Goal: Information Seeking & Learning: Find specific fact

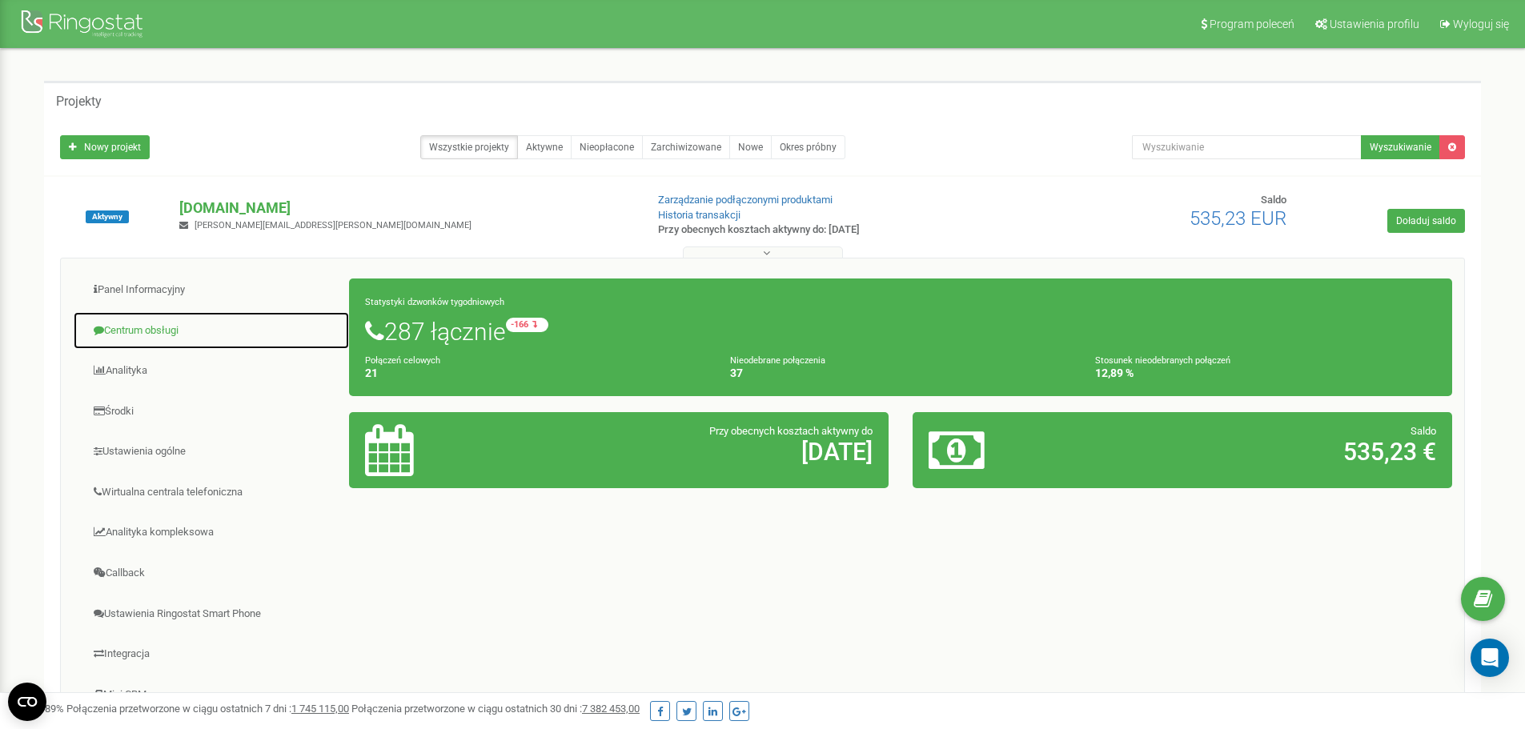
click at [156, 329] on link "Centrum obsługi" at bounding box center [211, 330] width 277 height 39
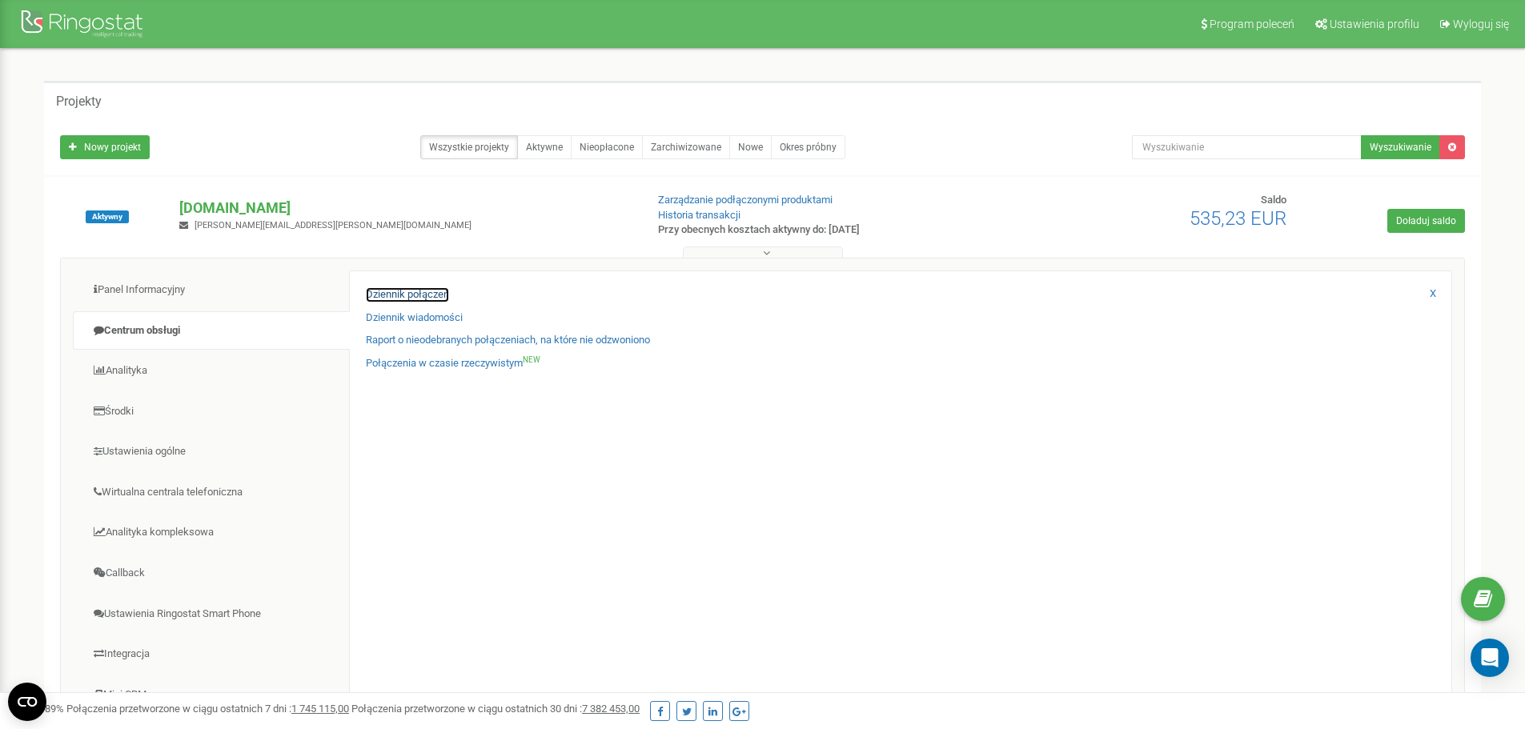
click at [419, 294] on link "Dziennik połączeń" at bounding box center [407, 294] width 83 height 15
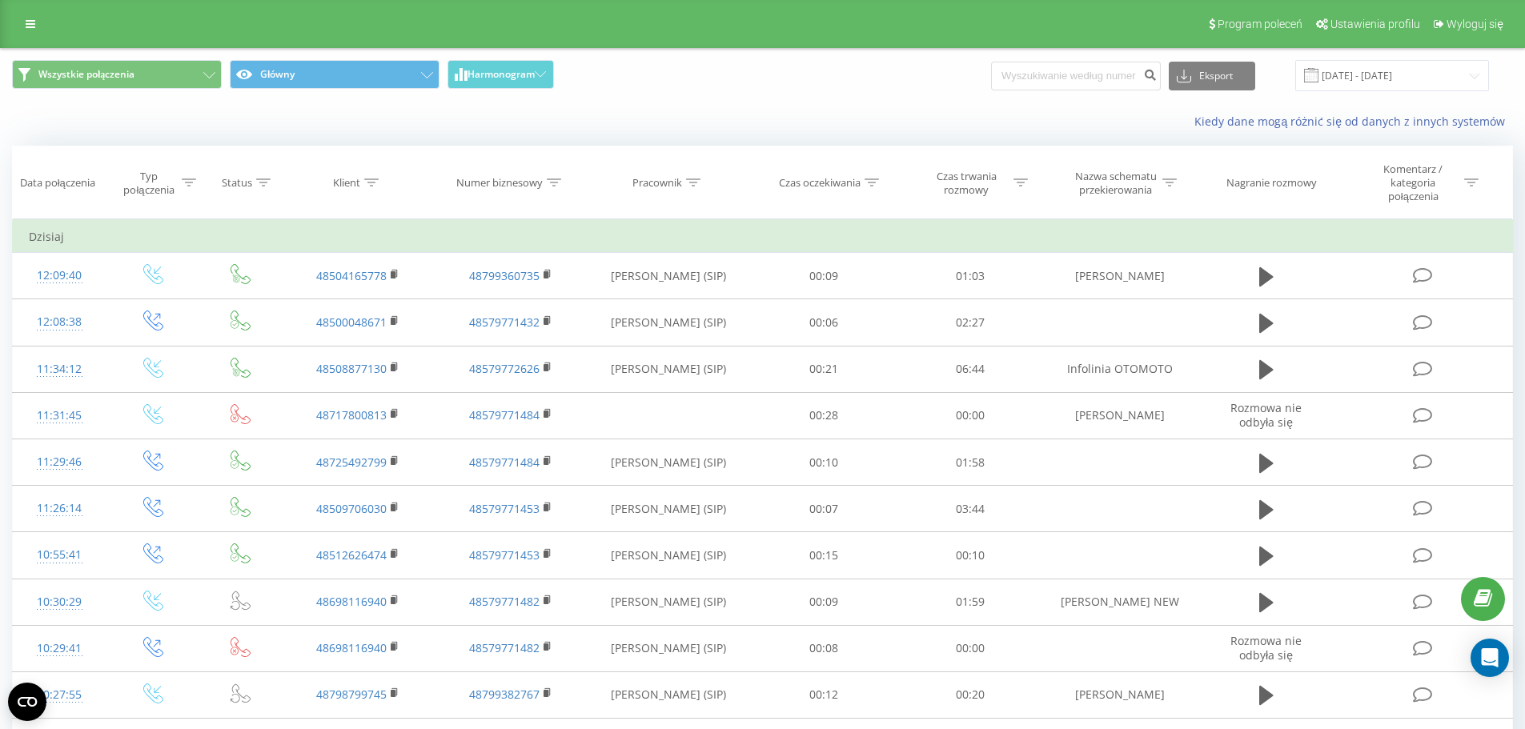
click at [1106, 78] on input at bounding box center [1076, 76] width 170 height 29
type input "1"
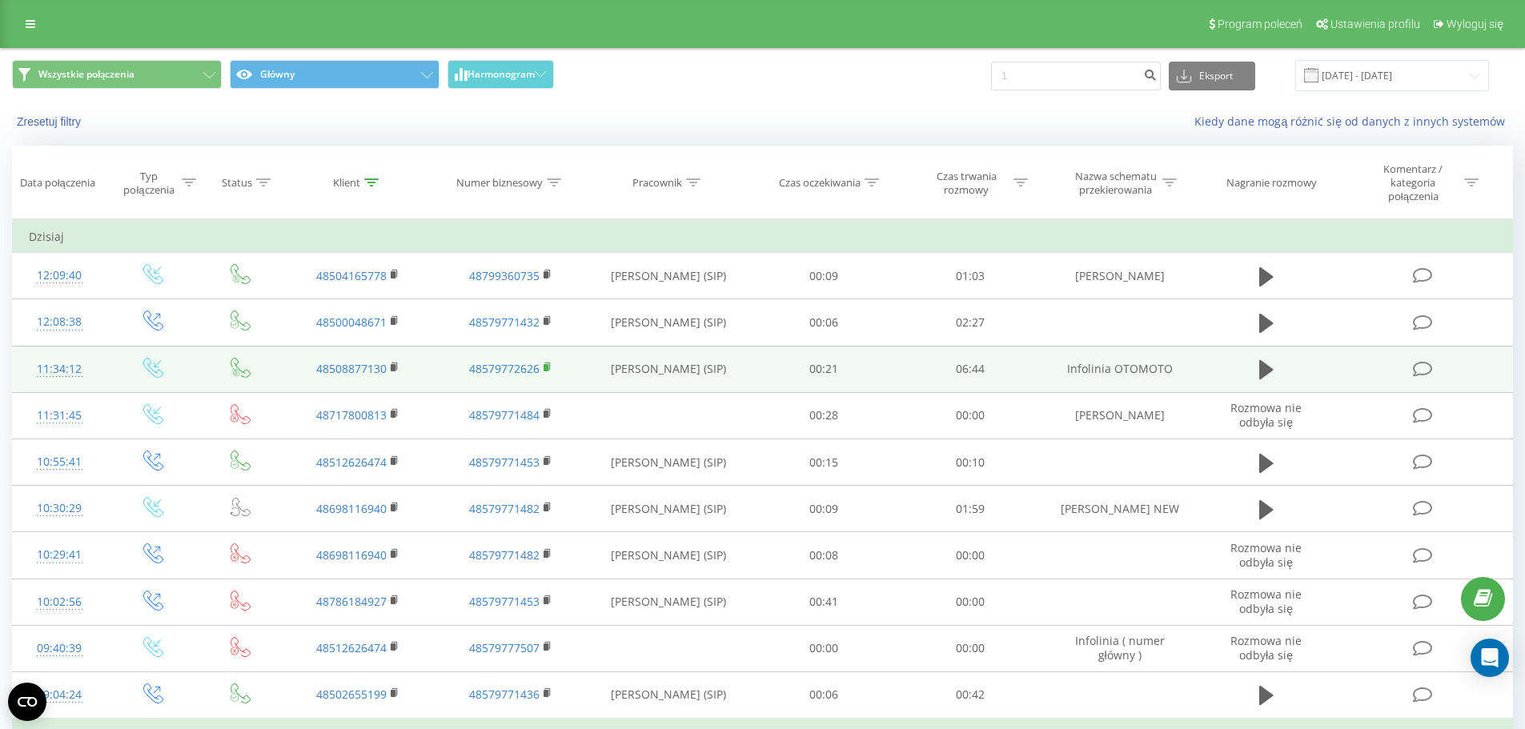
click at [546, 367] on rect at bounding box center [545, 367] width 5 height 7
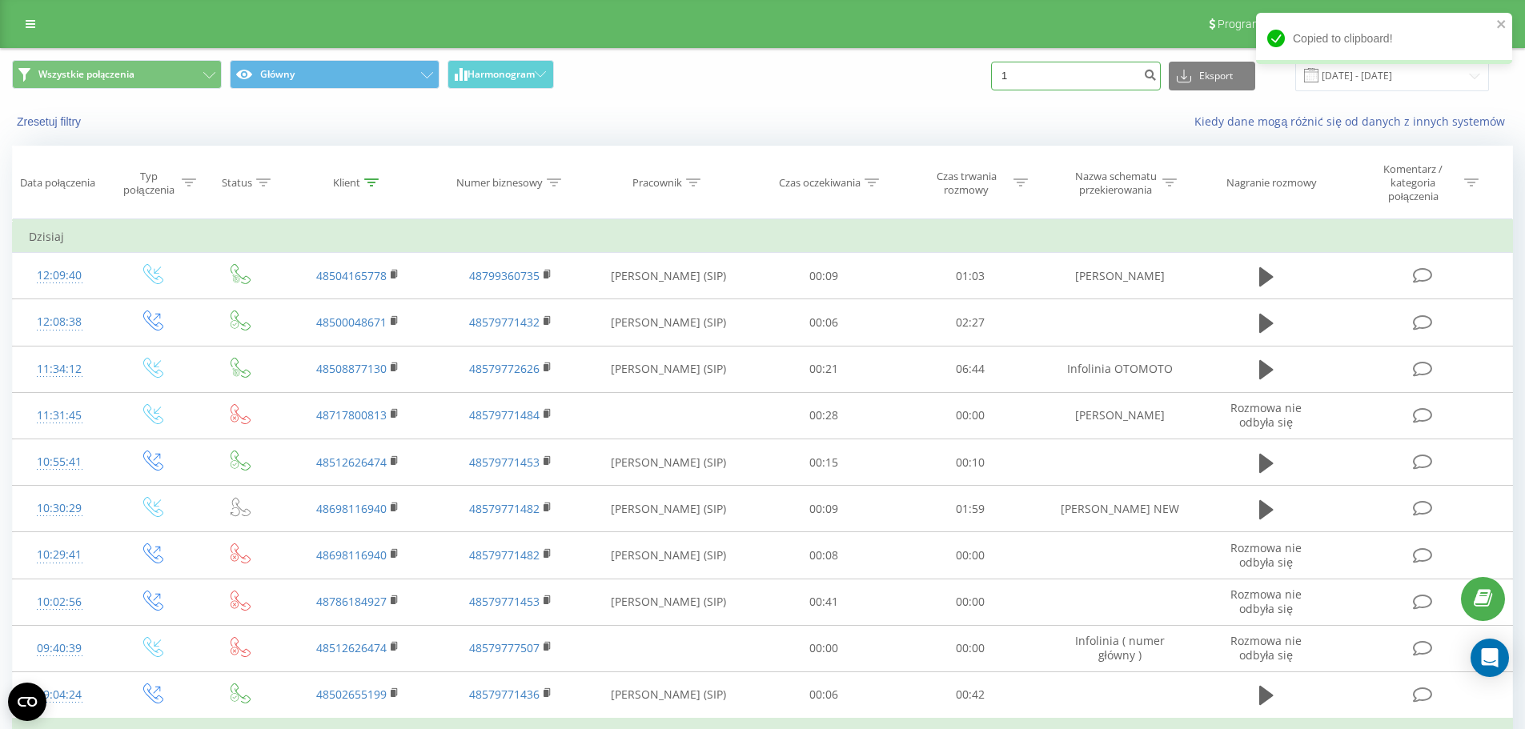
drag, startPoint x: 1128, startPoint y: 74, endPoint x: 940, endPoint y: 78, distance: 187.3
click at [940, 78] on div "Wszystkie połączenia Główny Harmonogram 1 Eksport .csv .xls .xlsx 22.06.2025 - …" at bounding box center [762, 75] width 1501 height 31
paste input "48579772626"
drag, startPoint x: 1027, startPoint y: 78, endPoint x: 984, endPoint y: 80, distance: 43.3
click at [984, 80] on div "Wszystkie połączenia Główny Harmonogram 48579772626 Eksport .csv .xls .xlsx 22.…" at bounding box center [762, 75] width 1501 height 31
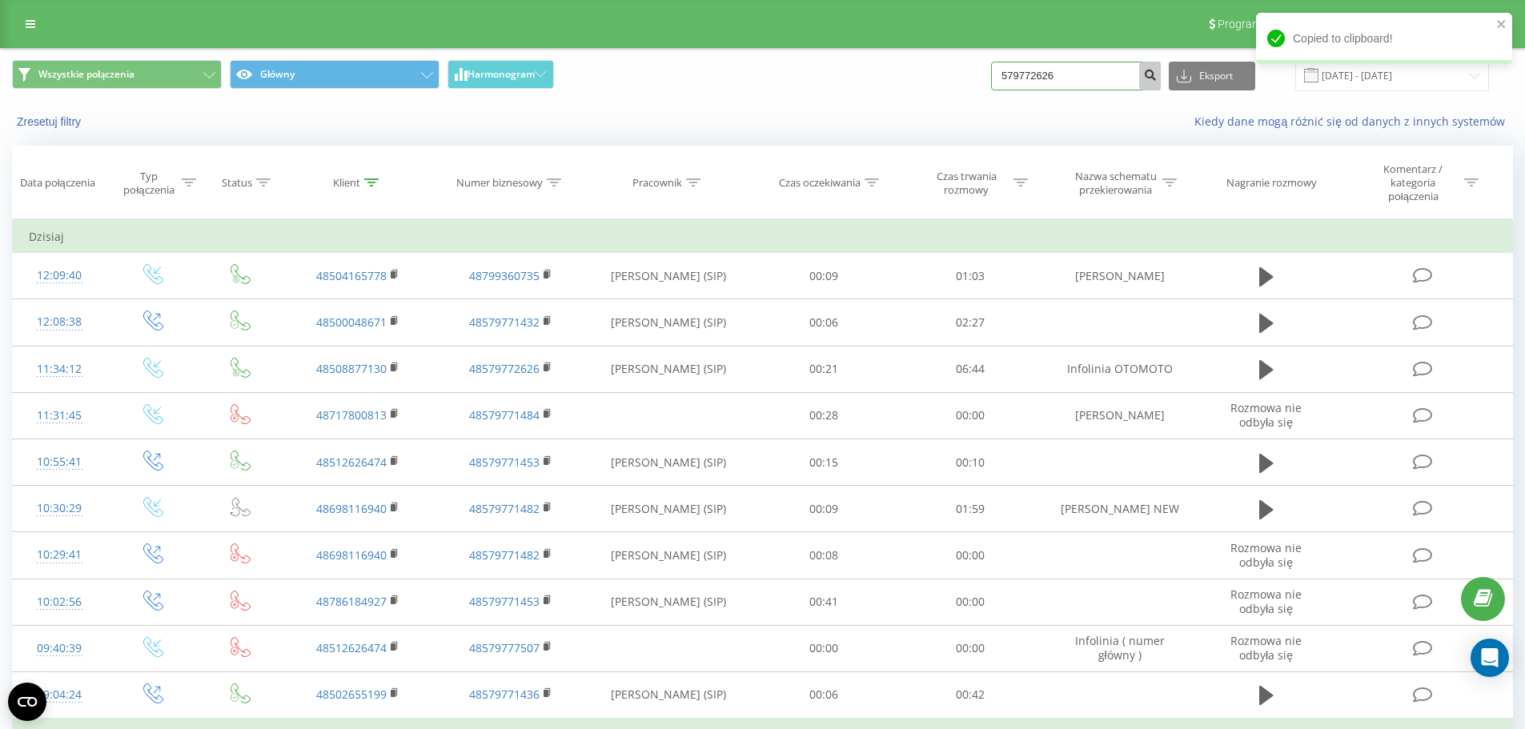
type input "579772626"
click at [1157, 78] on icon "submit" at bounding box center [1150, 73] width 14 height 10
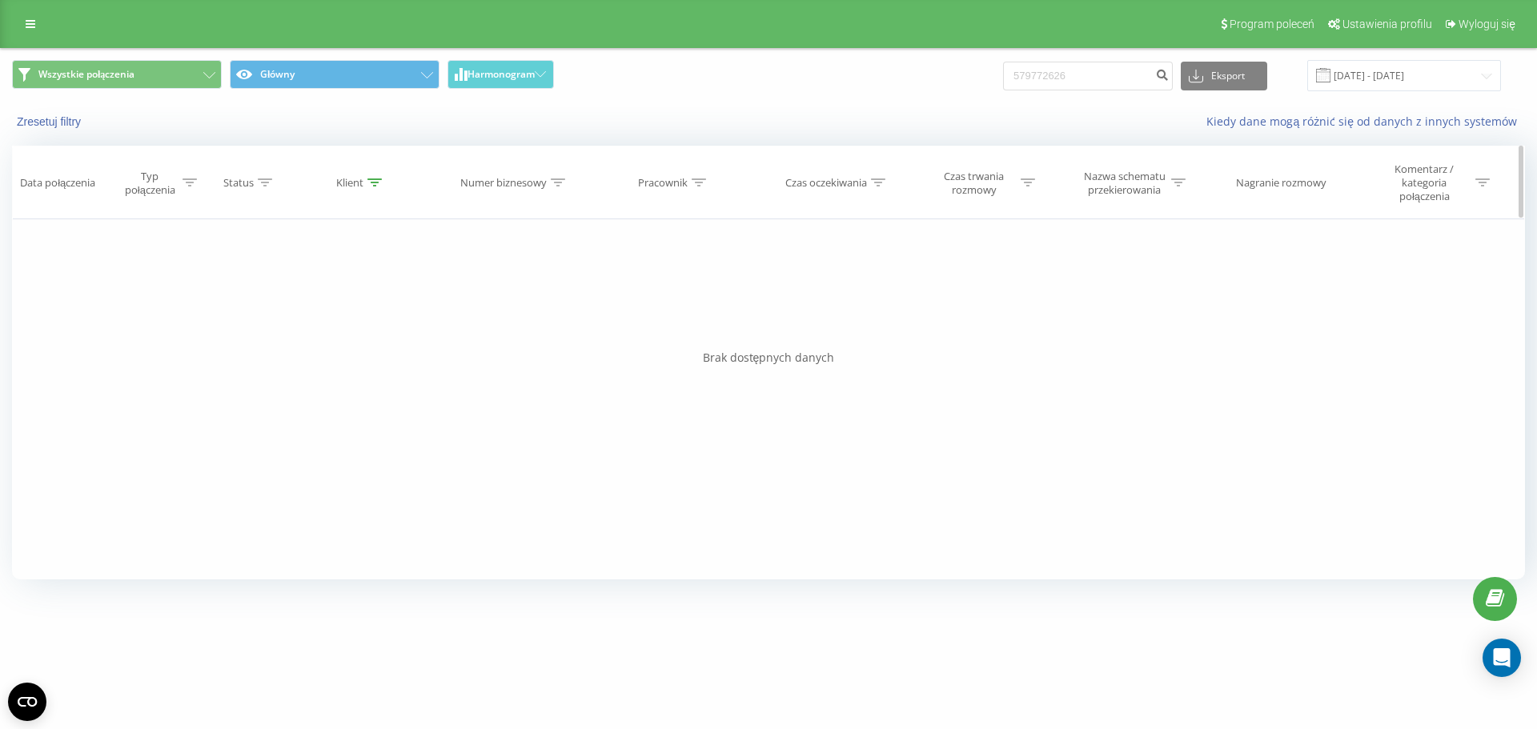
click at [560, 184] on icon at bounding box center [558, 182] width 14 height 8
click at [542, 312] on input "text" at bounding box center [514, 305] width 141 height 28
paste input "48579772626"
type input "48579772626"
click at [549, 340] on span "OK" at bounding box center [548, 335] width 45 height 25
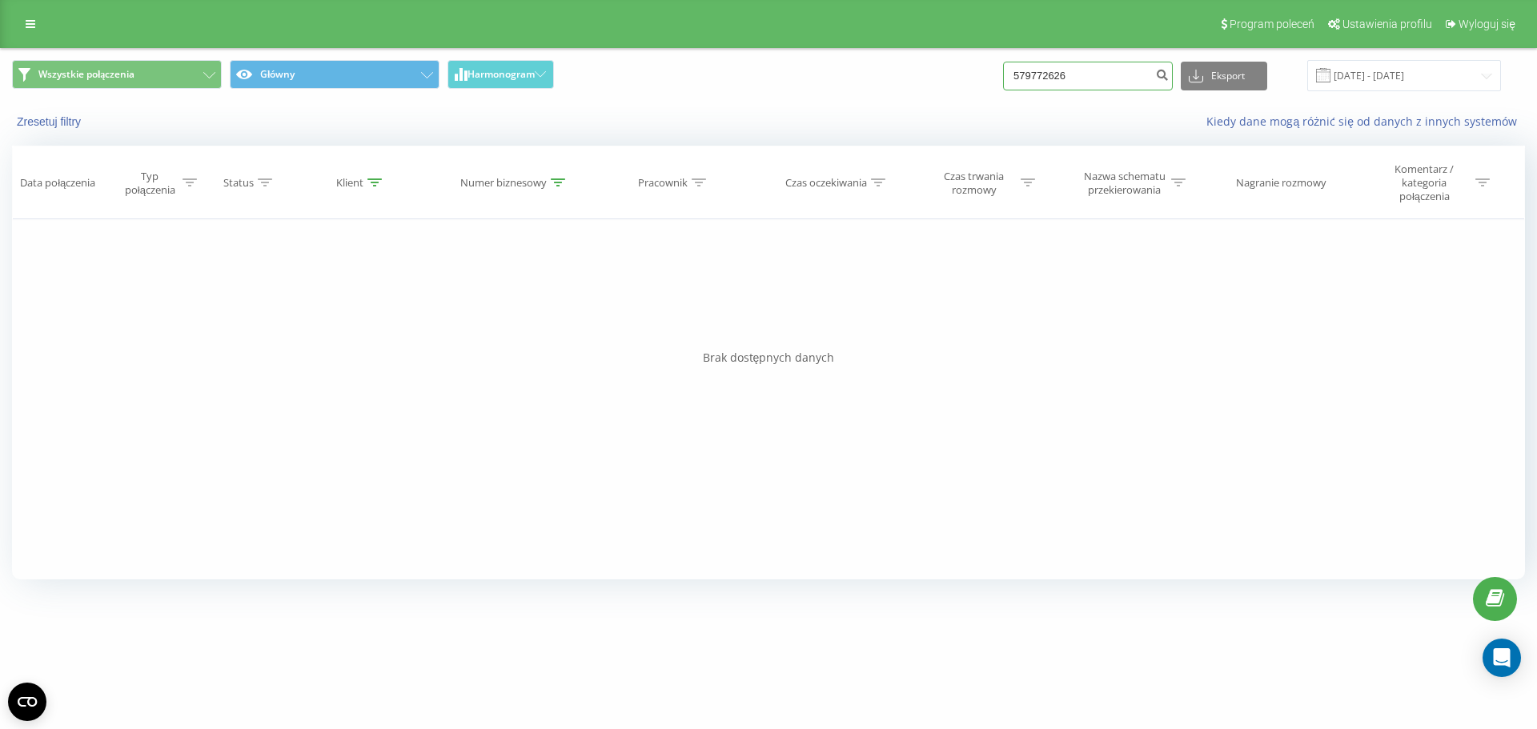
drag, startPoint x: 1099, startPoint y: 70, endPoint x: 952, endPoint y: 68, distance: 147.3
click at [952, 68] on div "Wszystkie połączenia Główny Harmonogram 579772626 Eksport .csv .xls .xlsx 22.06…" at bounding box center [768, 75] width 1513 height 31
click at [158, 79] on button "Wszystkie połączenia" at bounding box center [117, 74] width 210 height 29
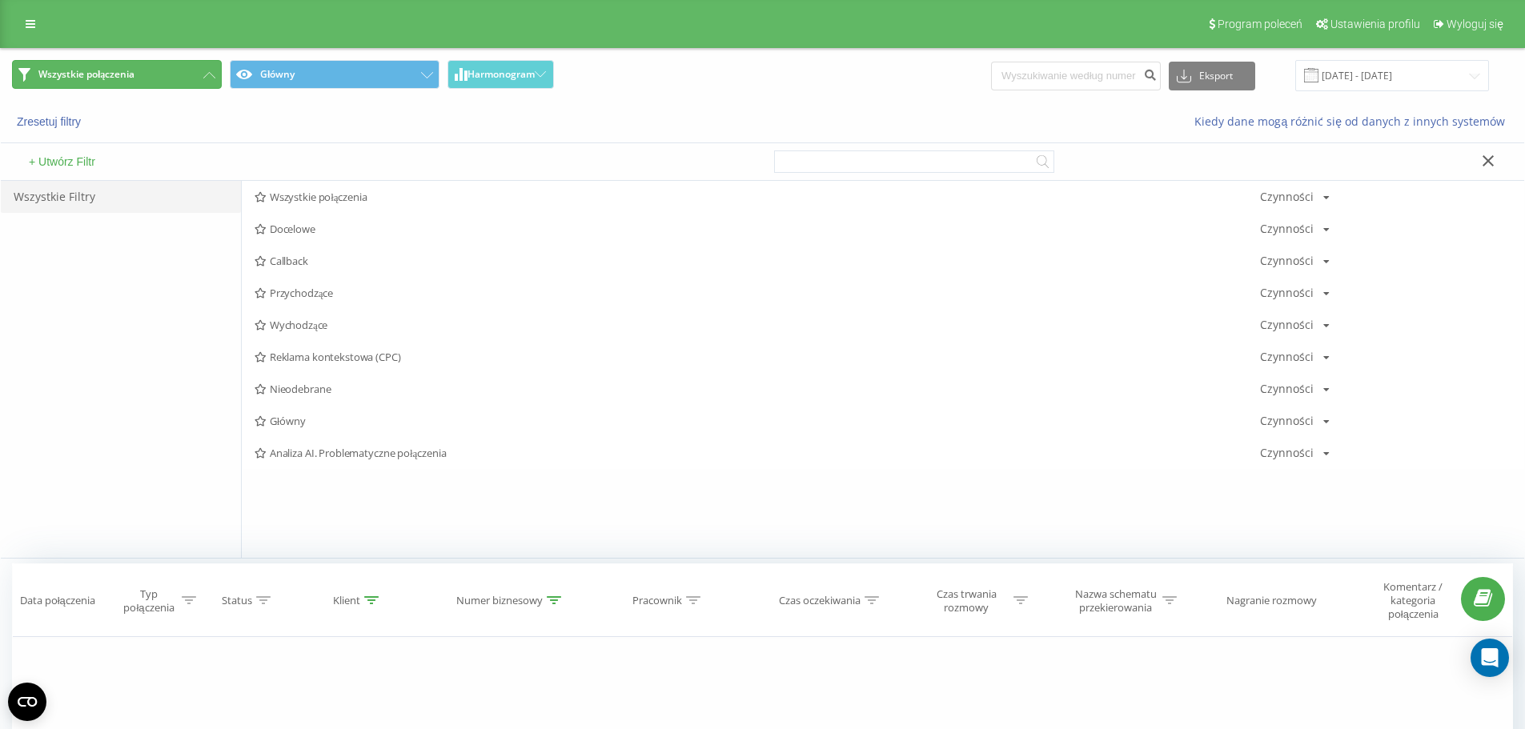
click at [158, 79] on button "Wszystkie połączenia" at bounding box center [117, 74] width 210 height 29
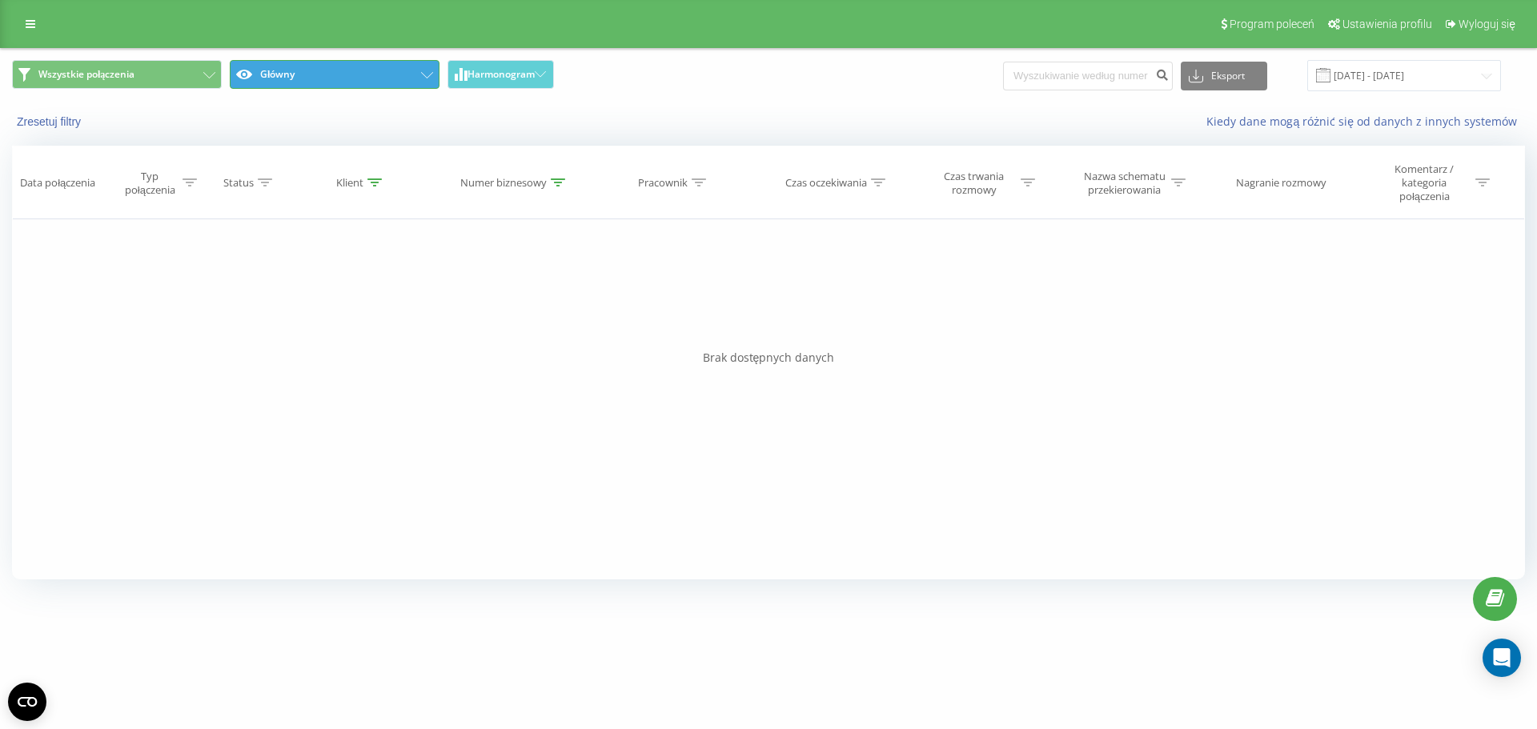
click at [386, 74] on button "Główny" at bounding box center [335, 74] width 210 height 29
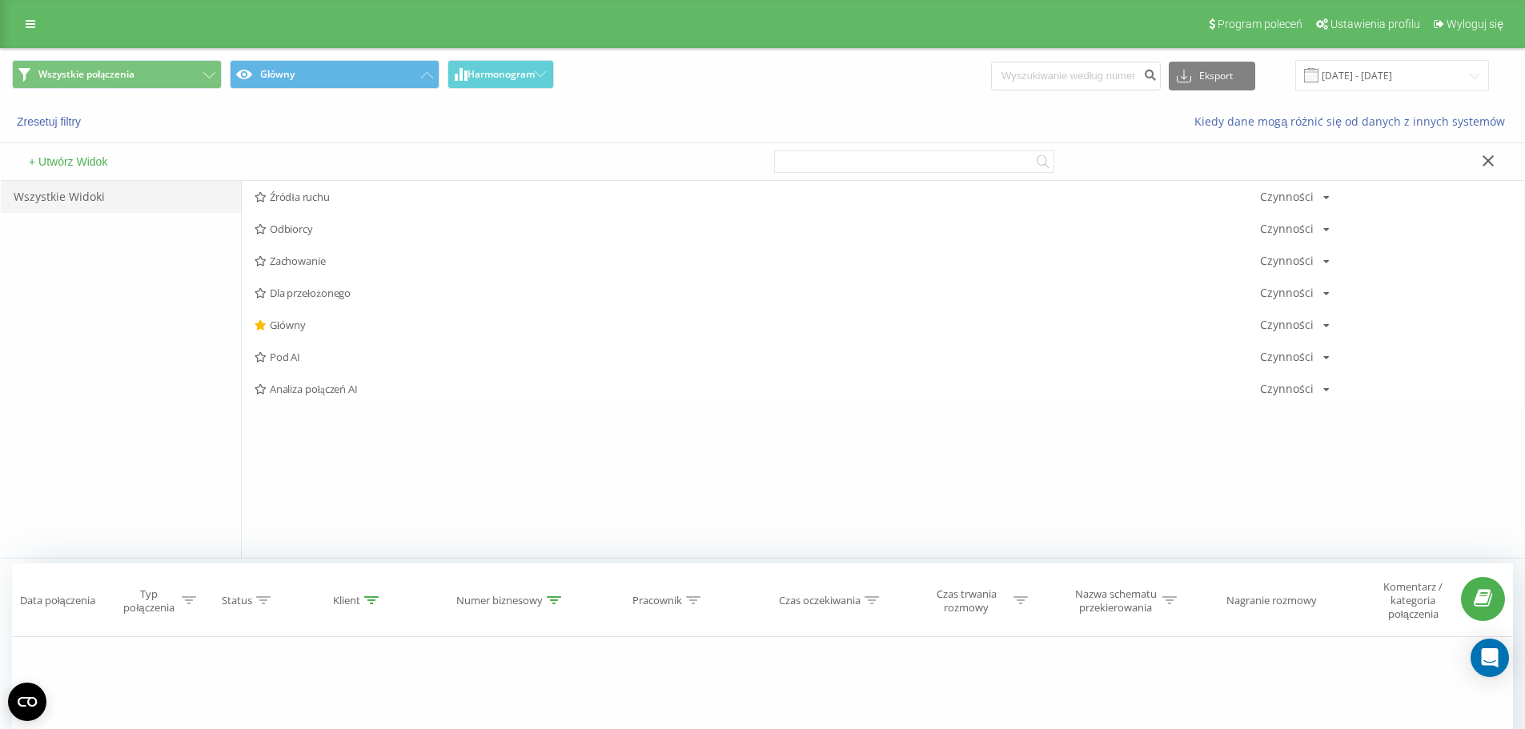
click at [676, 97] on div "Wszystkie połączenia Główny Harmonogram Eksport .csv .xls .xlsx 22.06.2025 - 22…" at bounding box center [762, 76] width 1523 height 54
click at [127, 82] on button "Wszystkie połączenia" at bounding box center [117, 74] width 210 height 29
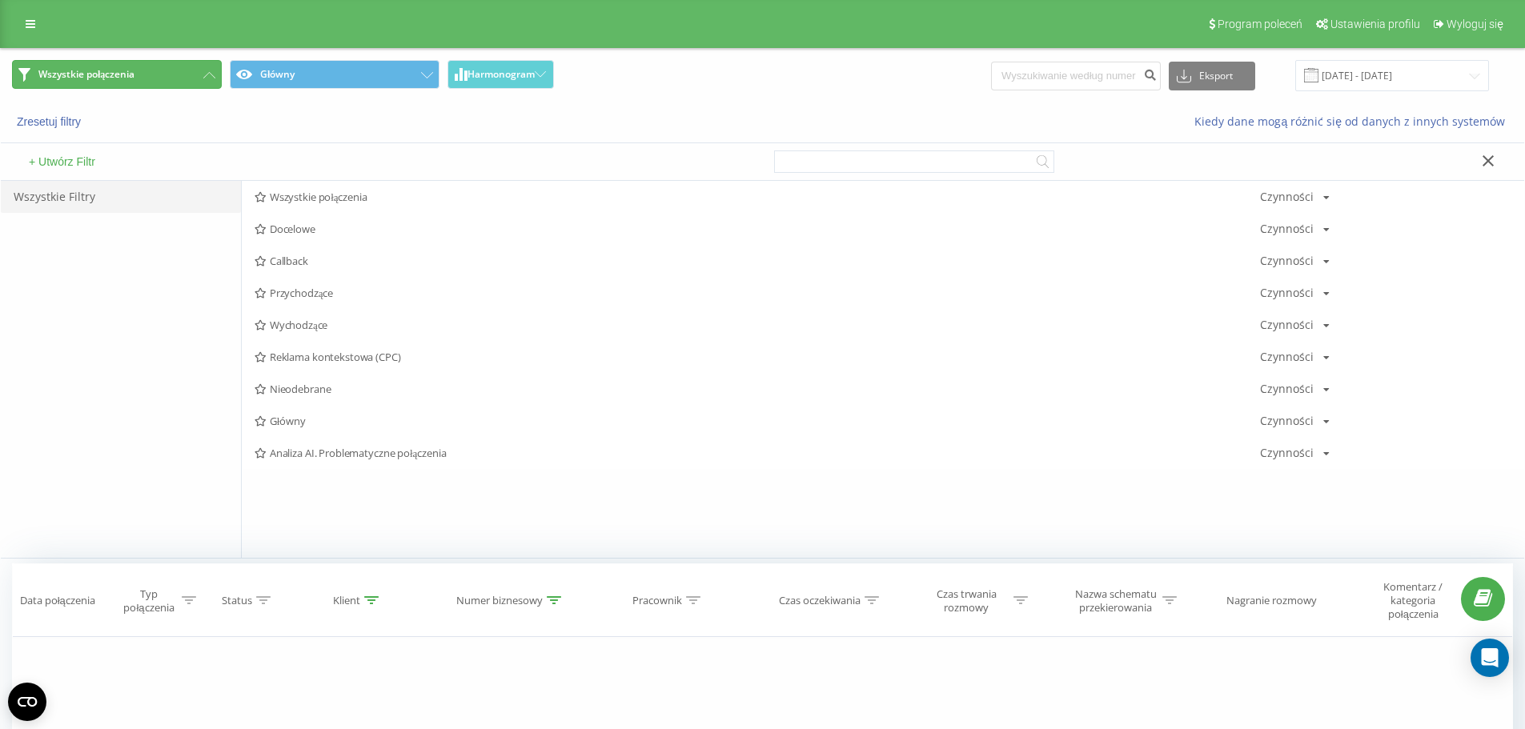
click at [128, 82] on button "Wszystkie połączenia" at bounding box center [117, 74] width 210 height 29
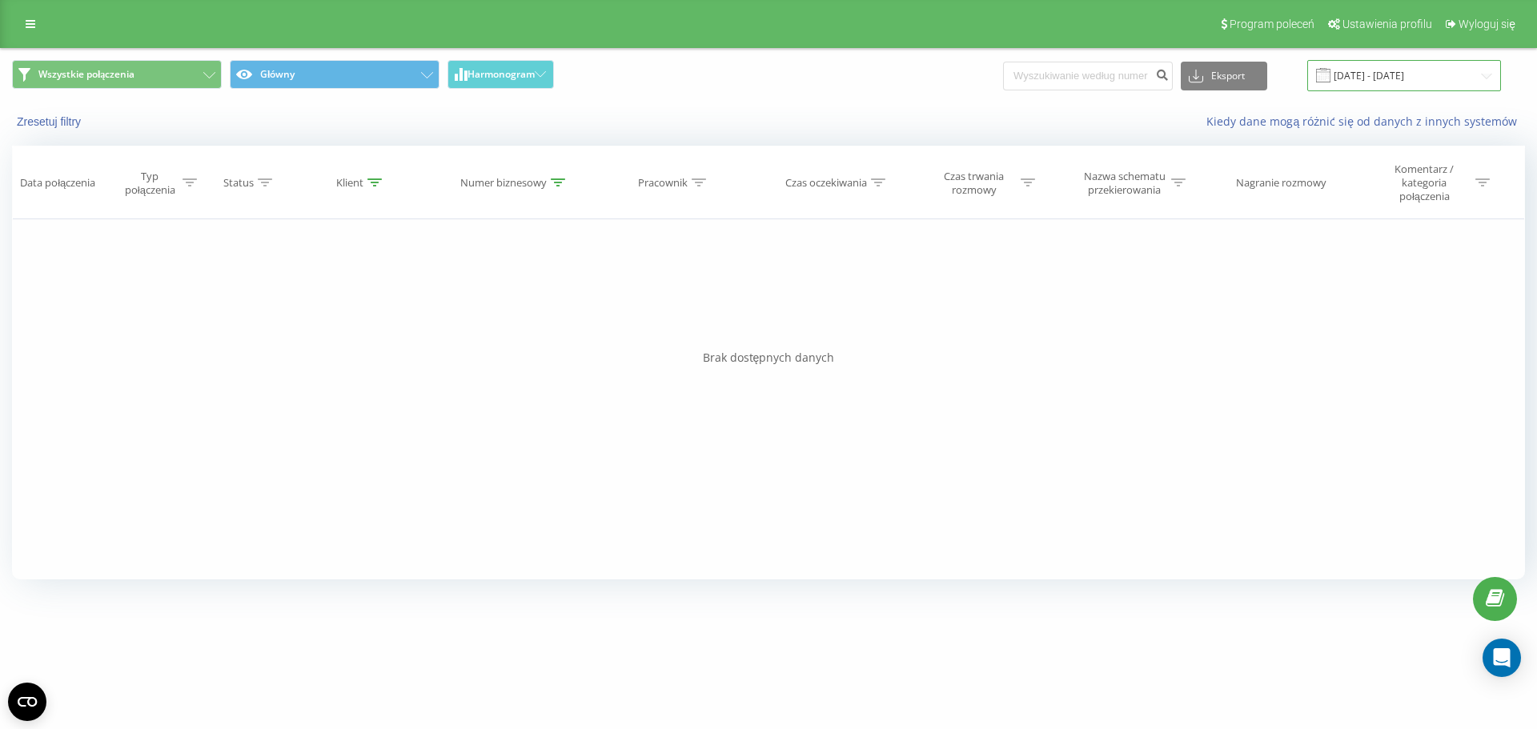
click at [1462, 83] on input "22.06.2025 - 22.09.2025" at bounding box center [1404, 75] width 194 height 31
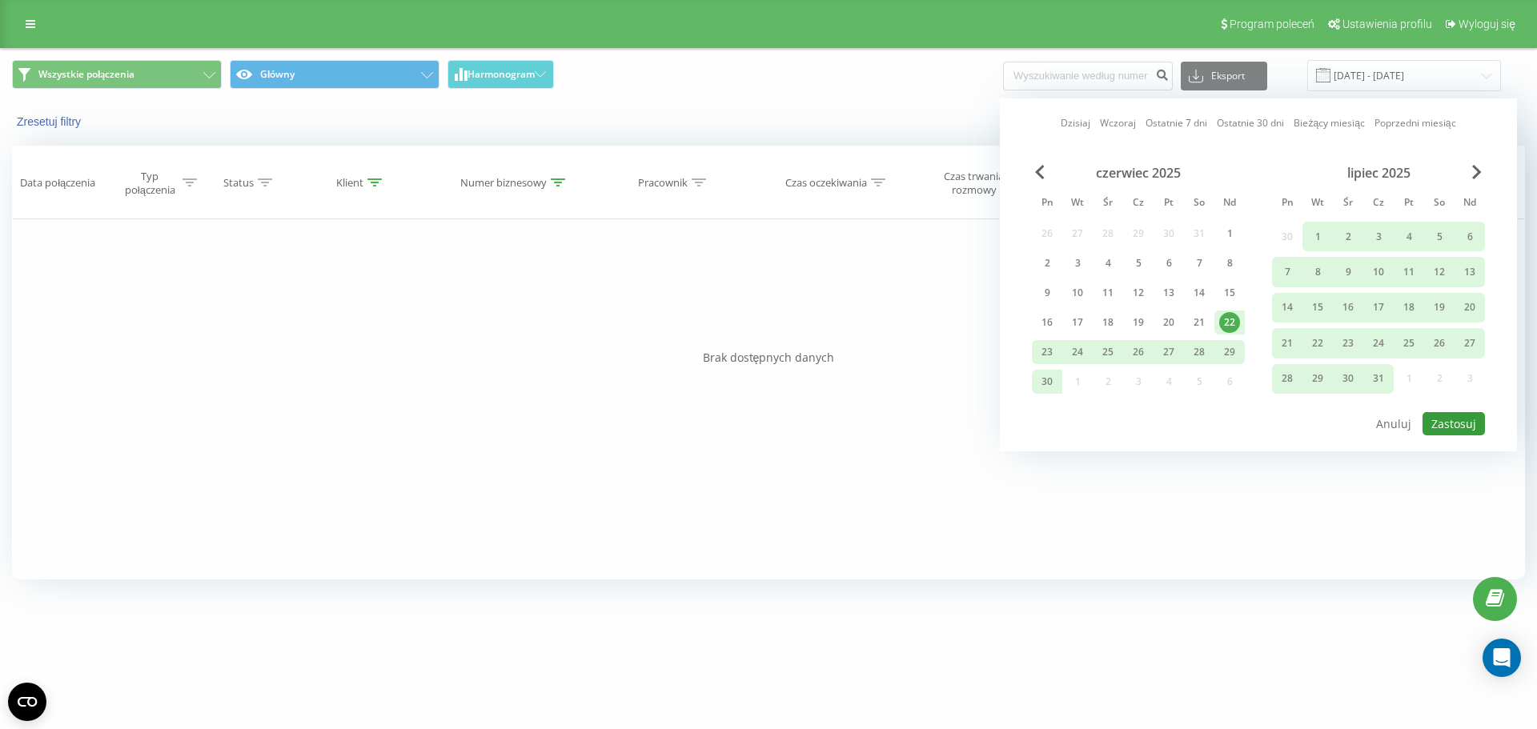
click at [1476, 424] on button "Zastosuj" at bounding box center [1453, 423] width 62 height 23
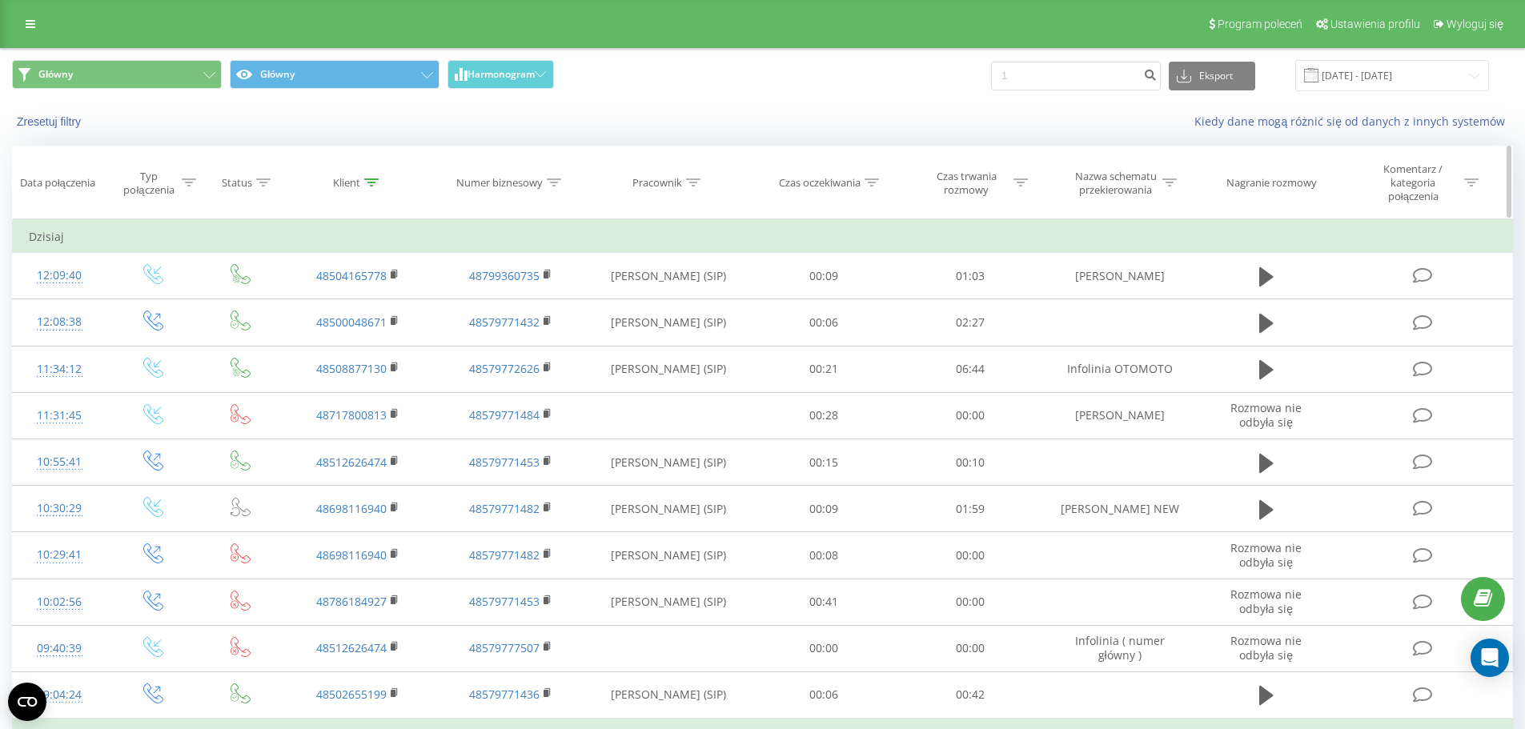
click at [556, 176] on div at bounding box center [554, 183] width 14 height 14
click at [533, 307] on input "text" at bounding box center [510, 305] width 141 height 28
paste input "48579772626"
type input "48579772626"
click at [537, 332] on span "OK" at bounding box center [544, 335] width 45 height 25
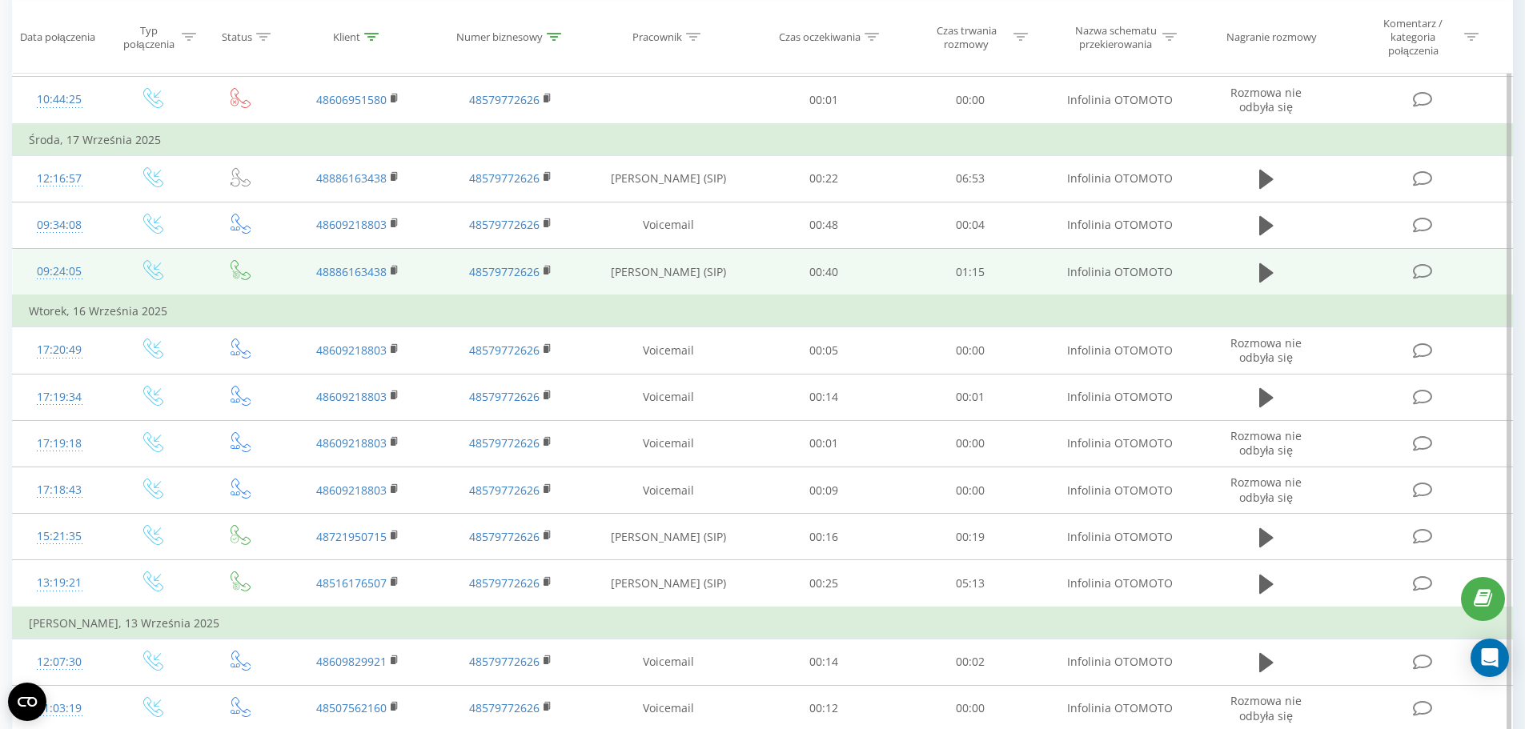
scroll to position [1038, 0]
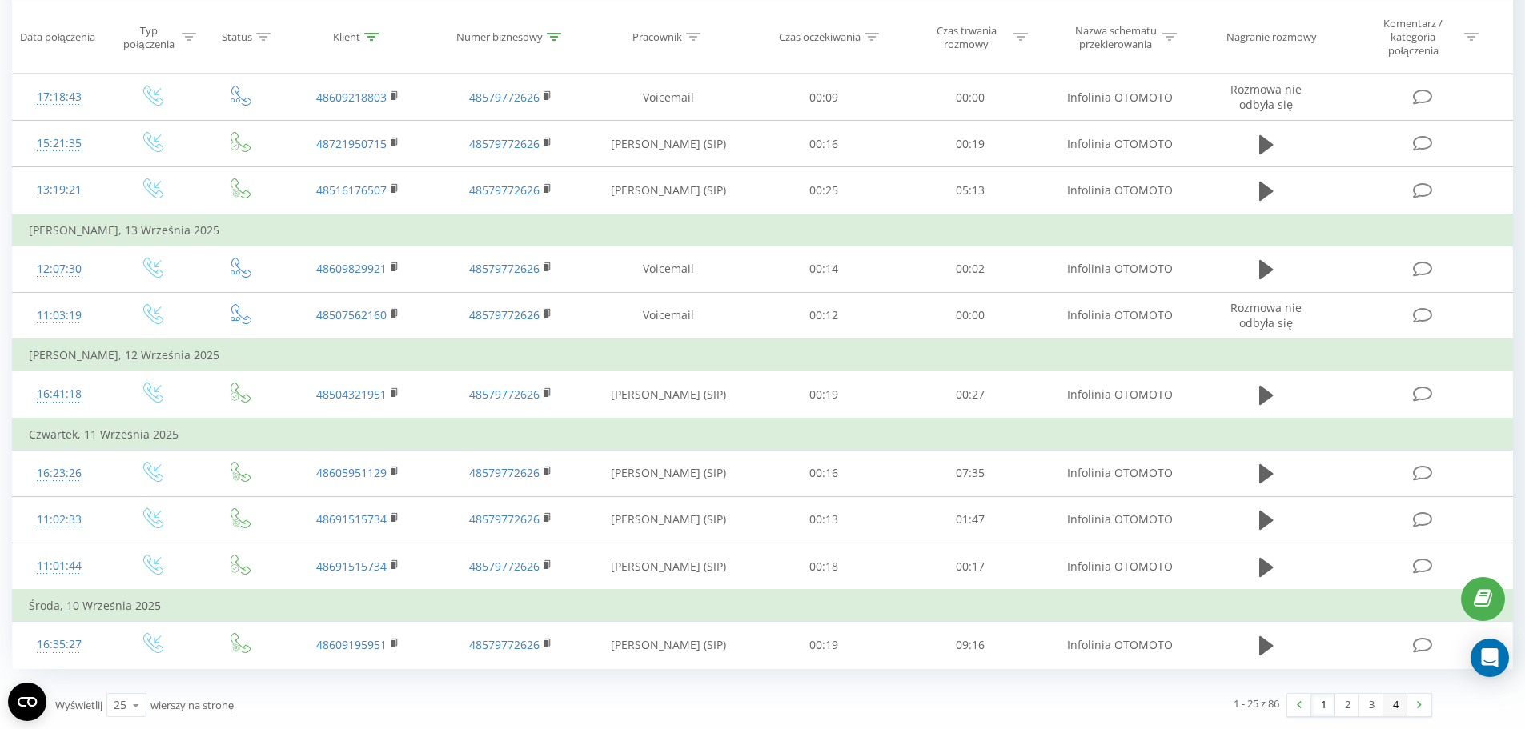
click at [1395, 706] on link "4" at bounding box center [1395, 705] width 24 height 22
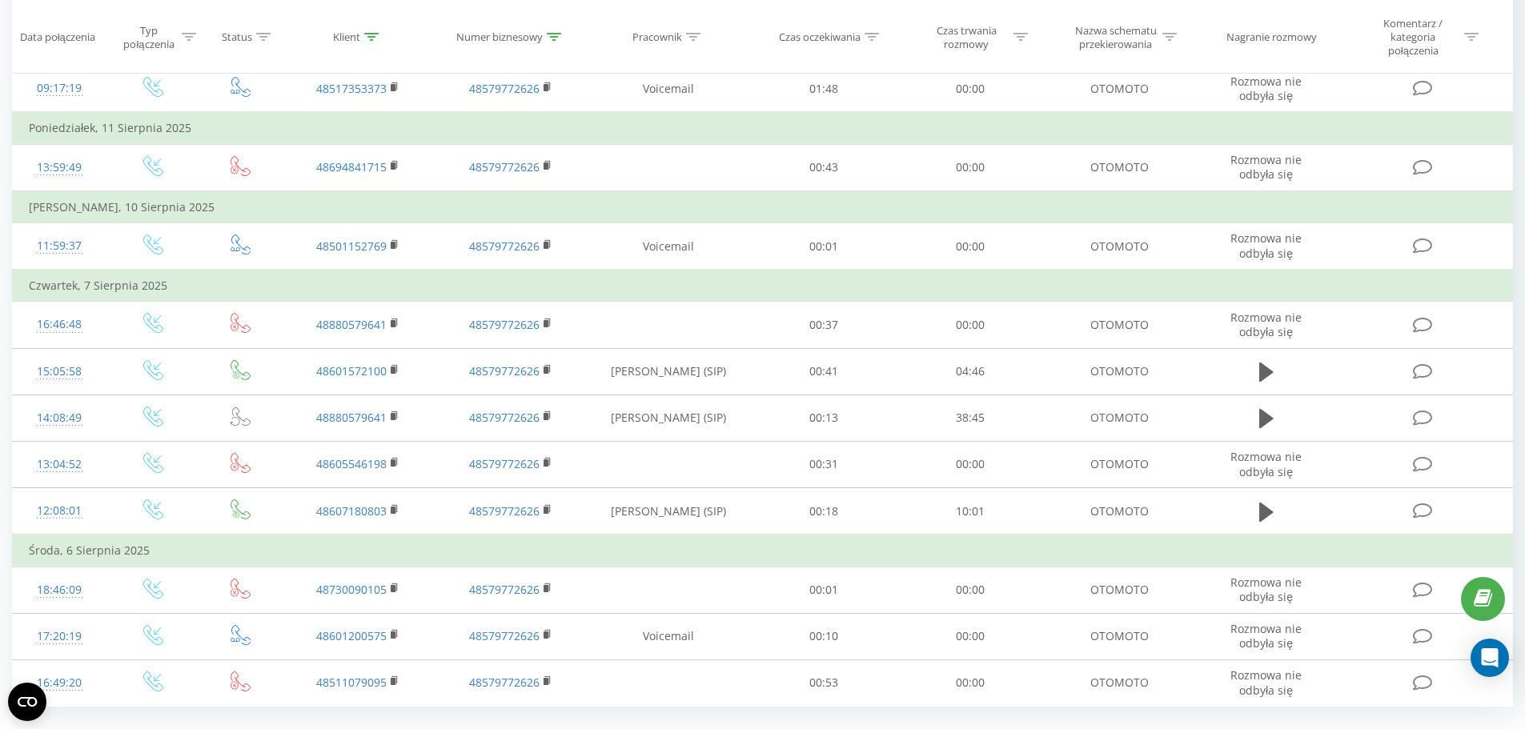
scroll to position [225, 0]
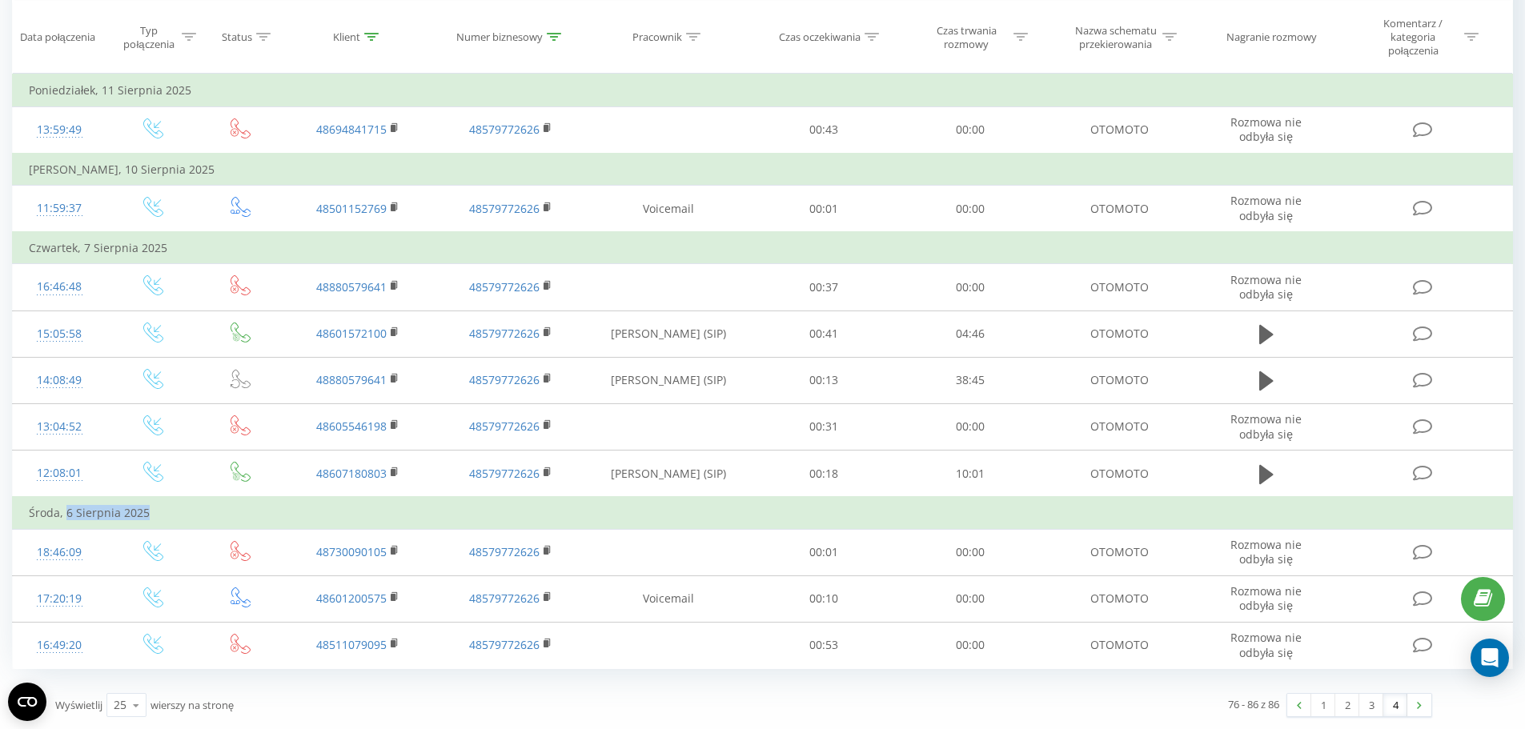
drag, startPoint x: 160, startPoint y: 515, endPoint x: 66, endPoint y: 514, distance: 93.7
click at [66, 514] on td "Środa, 6 Sierpnia 2025" at bounding box center [763, 513] width 1500 height 32
copy td "6 Sierpnia 2025"
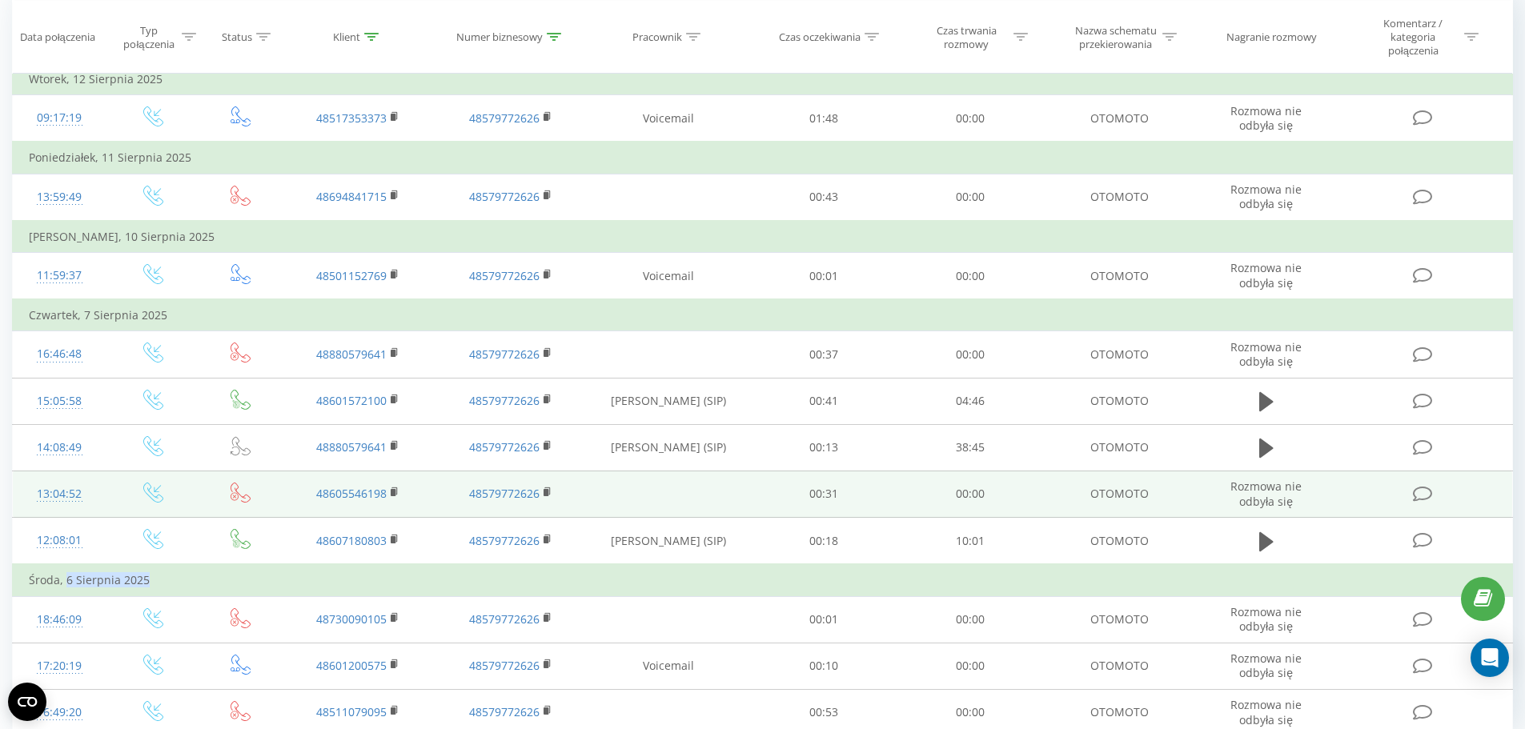
scroll to position [0, 0]
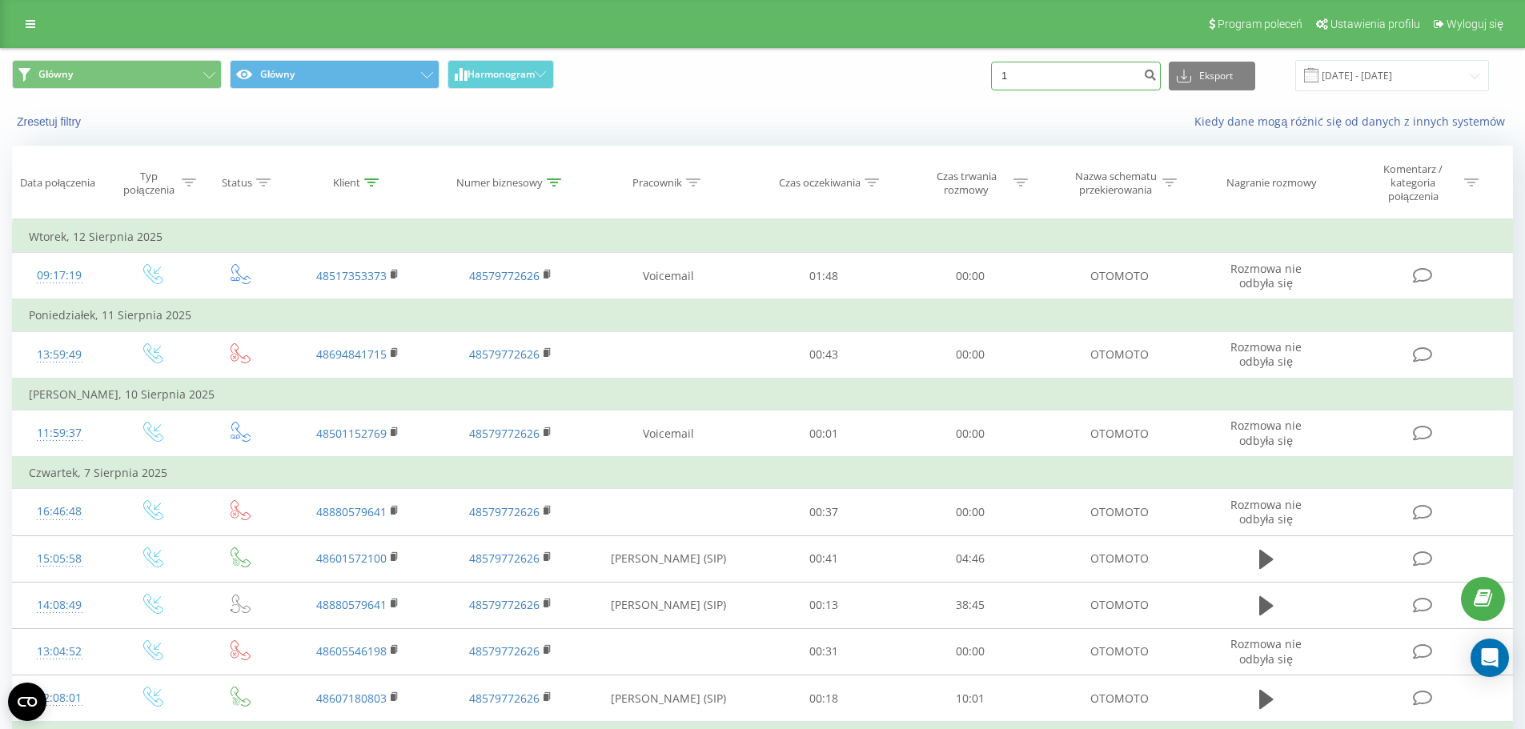
click at [913, 70] on div "Główny Główny Harmonogram 1 Eksport .csv .xls .xlsx 22.06.2025 - 22.09.2025" at bounding box center [762, 75] width 1501 height 31
click at [937, 82] on div "Główny Główny Harmonogram Eksport .csv .xls .xlsx 22.06.2025 - 22.09.2025" at bounding box center [762, 75] width 1501 height 31
click at [550, 178] on icon at bounding box center [554, 182] width 14 height 8
drag, startPoint x: 452, startPoint y: 306, endPoint x: 408, endPoint y: 309, distance: 44.1
click at [408, 309] on table "Filtruj według warunków Jest równe Wprowadź wartość Anuluj OK Filtruj według wa…" at bounding box center [762, 556] width 1501 height 675
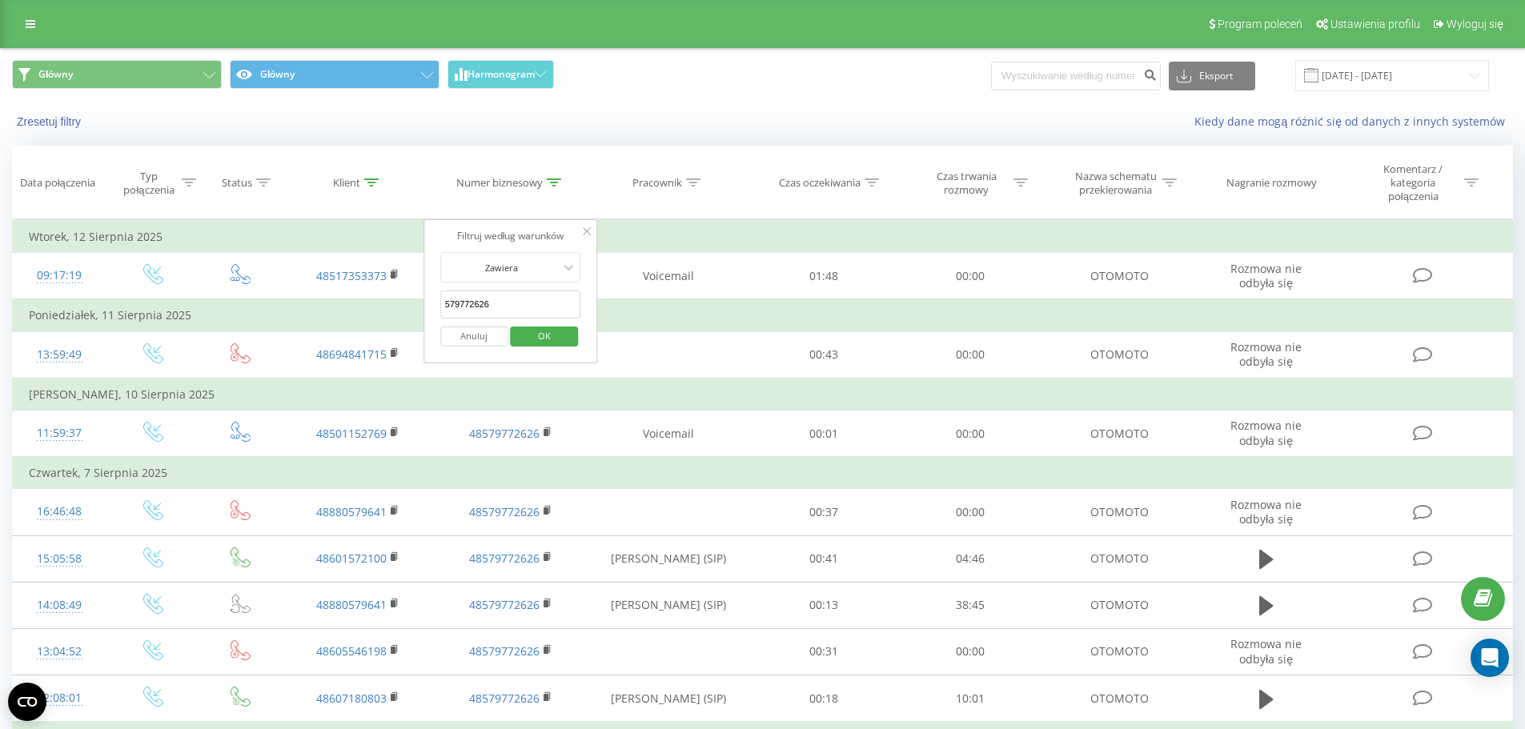
type input "579772626"
click at [531, 340] on span "OK" at bounding box center [544, 335] width 45 height 25
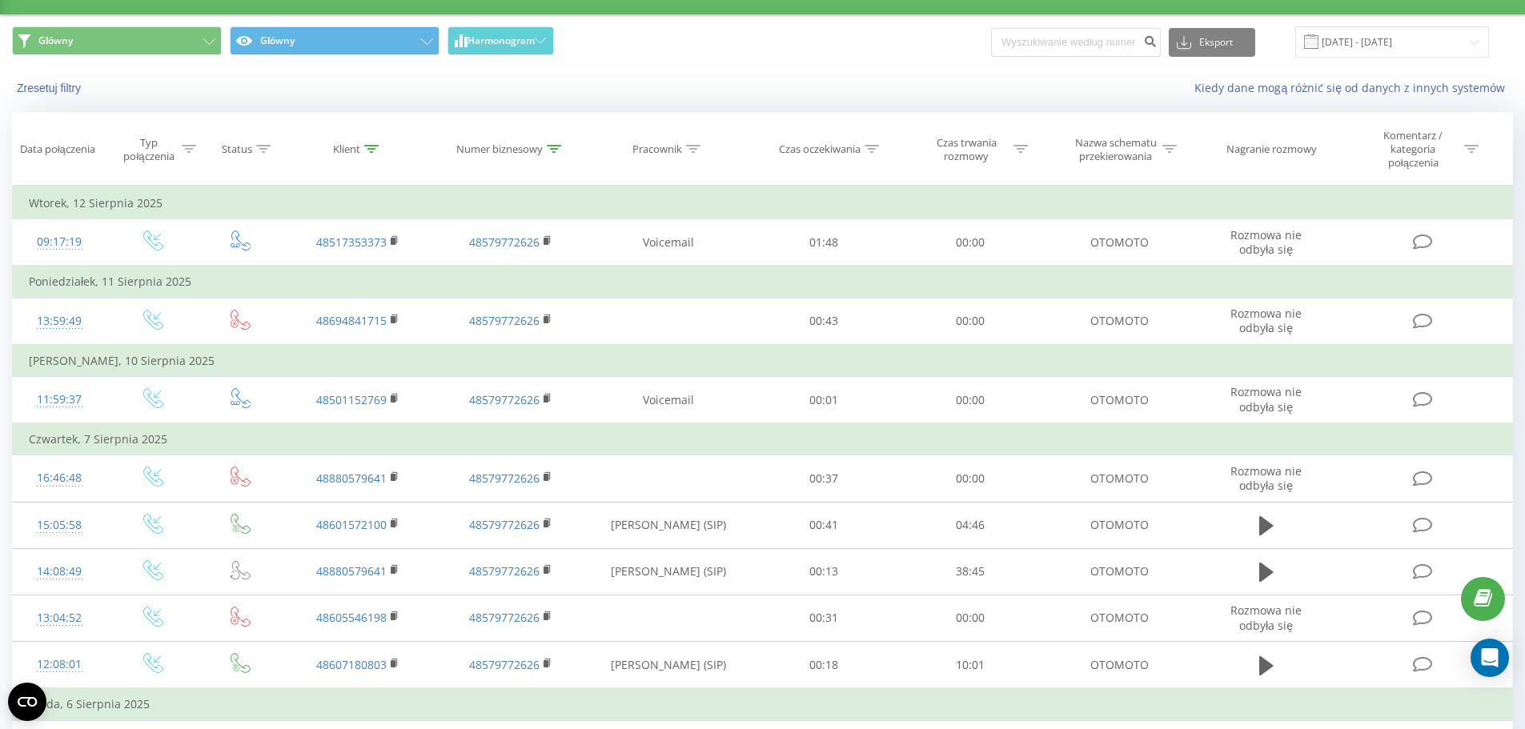
scroll to position [10, 0]
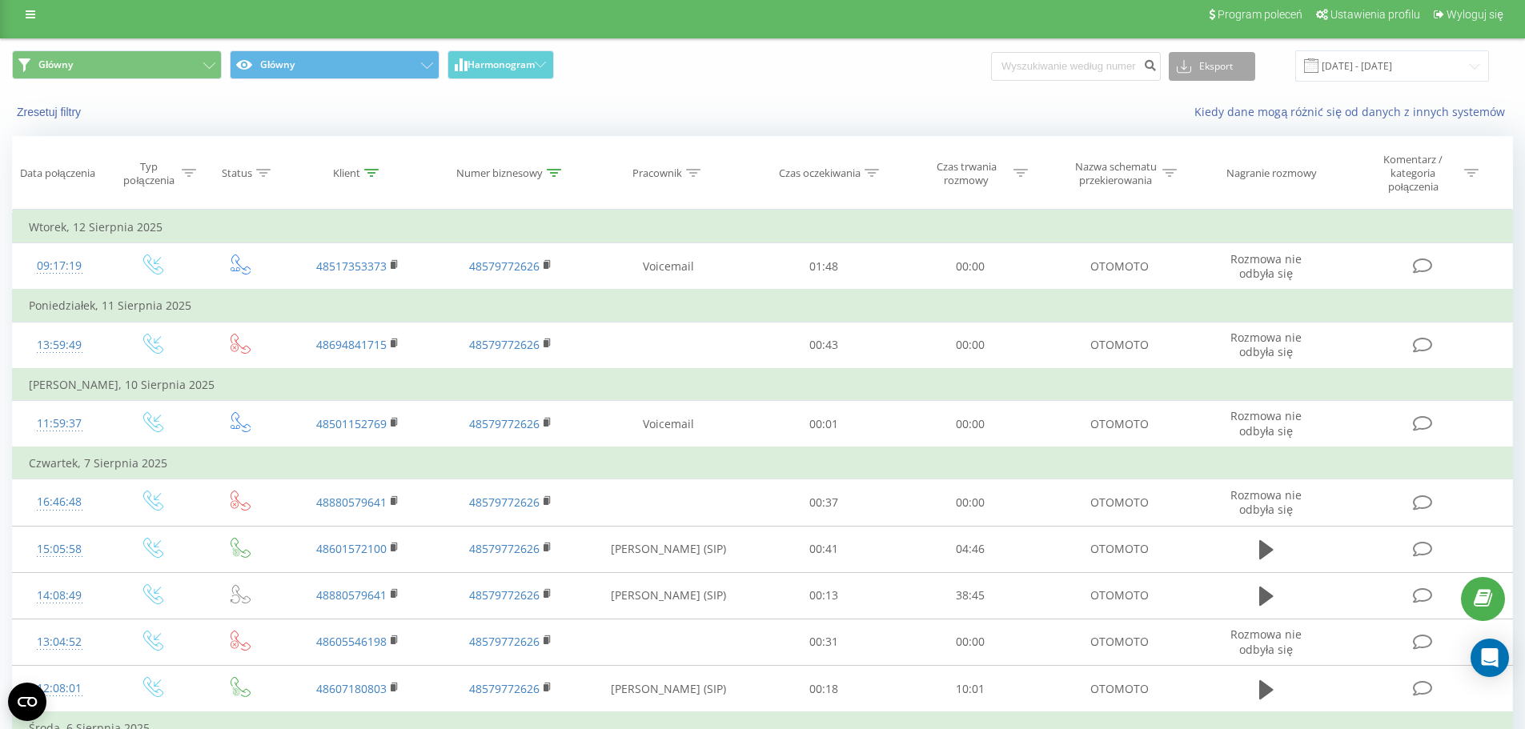
click at [1205, 79] on button "Eksport" at bounding box center [1212, 66] width 86 height 29
click at [1239, 158] on div ".xlsx" at bounding box center [1211, 153] width 85 height 29
click at [867, 84] on div "Główny Główny Harmonogram Eksport .csv .xls .xlsx 22.06.2025 - 22.09.2025" at bounding box center [762, 66] width 1523 height 54
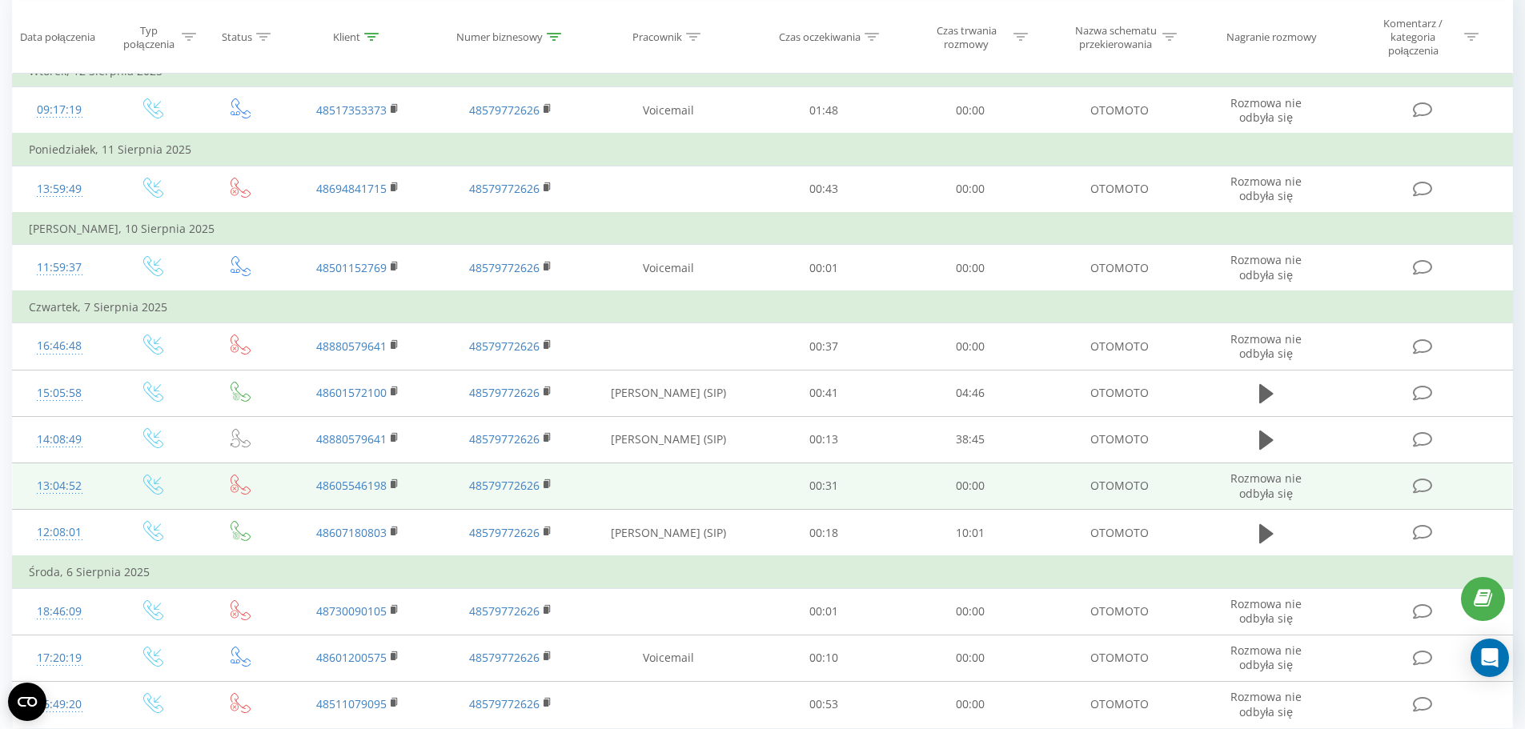
scroll to position [225, 0]
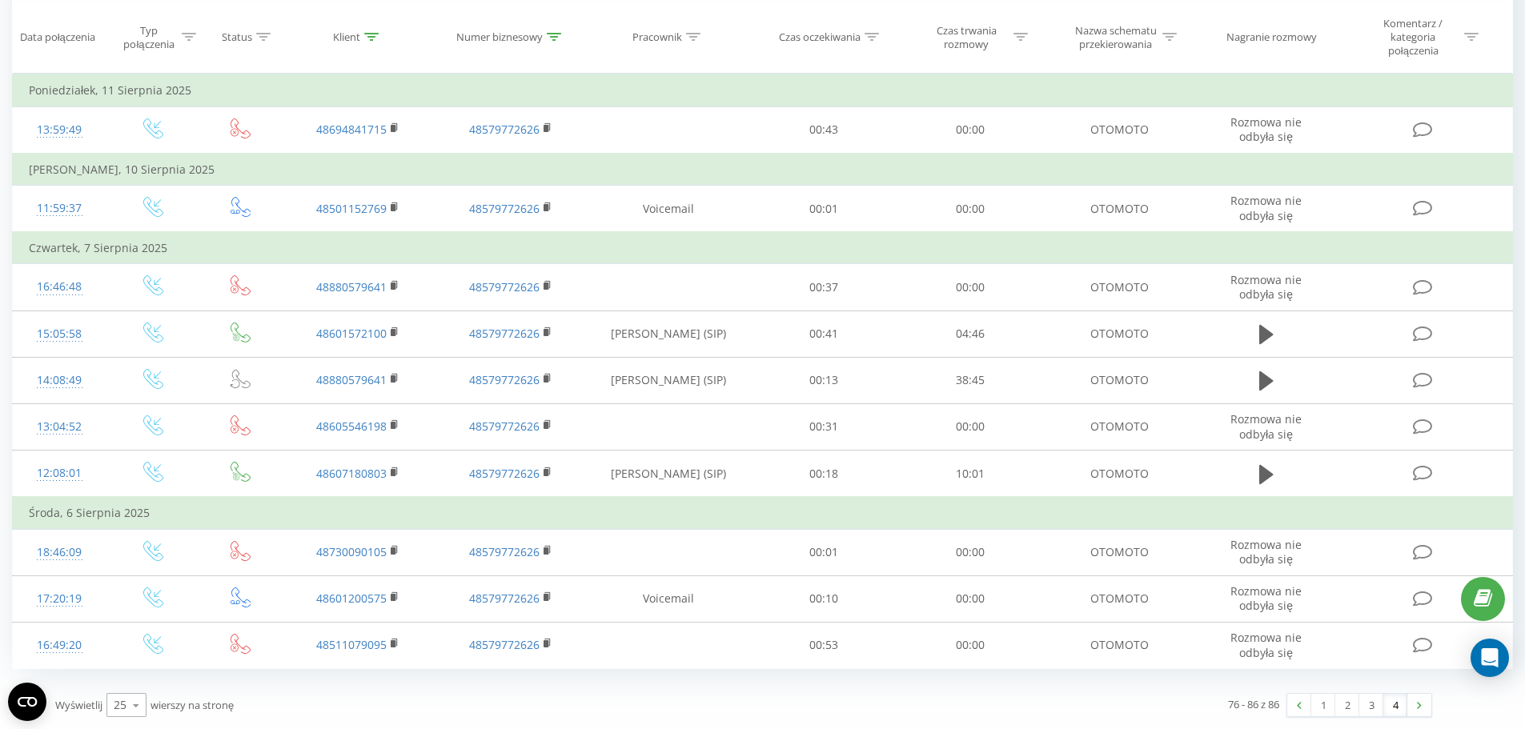
drag, startPoint x: 153, startPoint y: 711, endPoint x: 136, endPoint y: 707, distance: 17.3
click at [152, 711] on span "wierszy na stronę" at bounding box center [191, 705] width 83 height 14
click at [124, 707] on icon at bounding box center [136, 705] width 24 height 31
click at [126, 688] on span "100" at bounding box center [123, 682] width 19 height 15
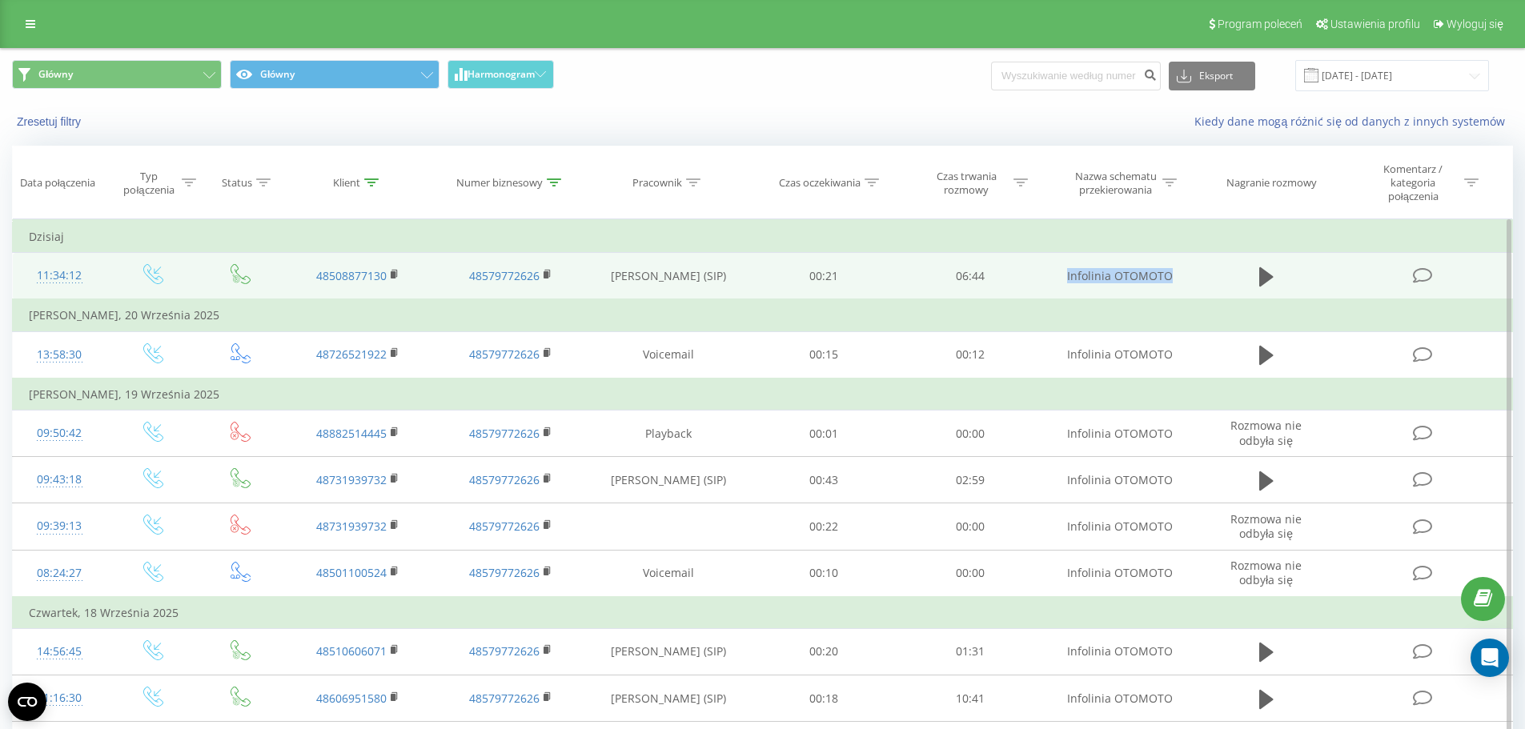
drag, startPoint x: 1174, startPoint y: 280, endPoint x: 1068, endPoint y: 277, distance: 106.5
click at [1067, 275] on td "Infolinia OTOMOTO" at bounding box center [1119, 276] width 152 height 47
copy td "Infolinia OTOMOTO"
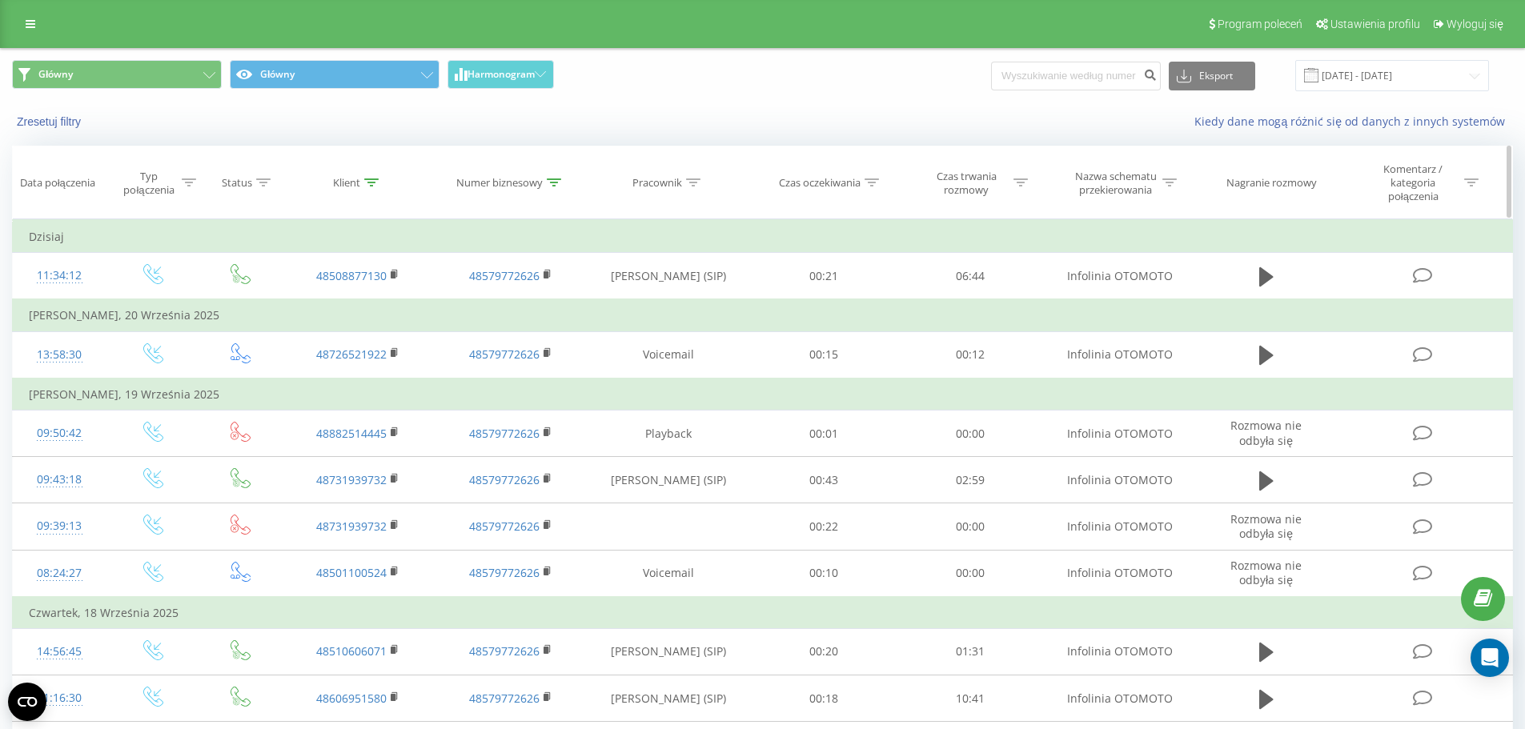
click at [550, 179] on icon at bounding box center [554, 182] width 14 height 8
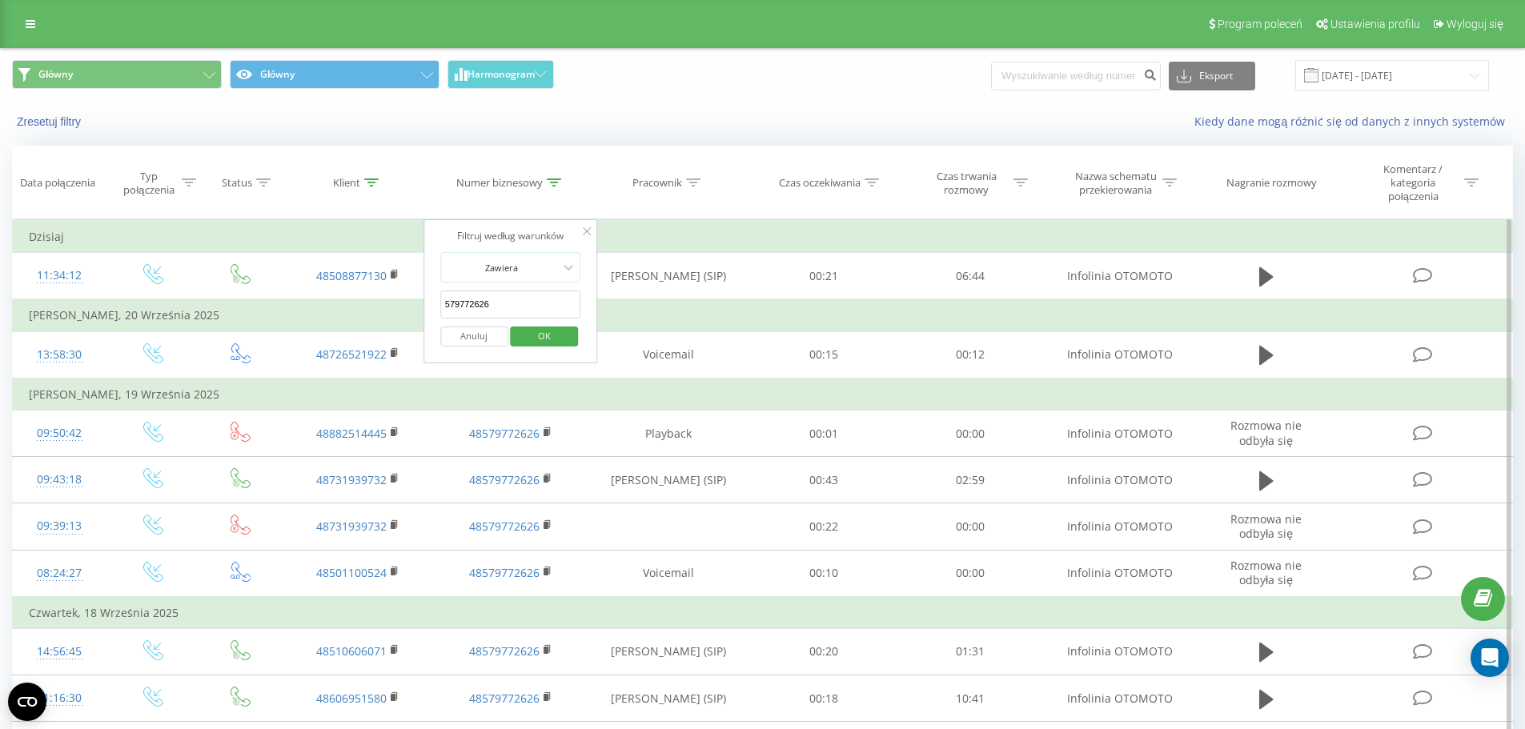
click at [484, 332] on button "Anuluj" at bounding box center [474, 337] width 68 height 20
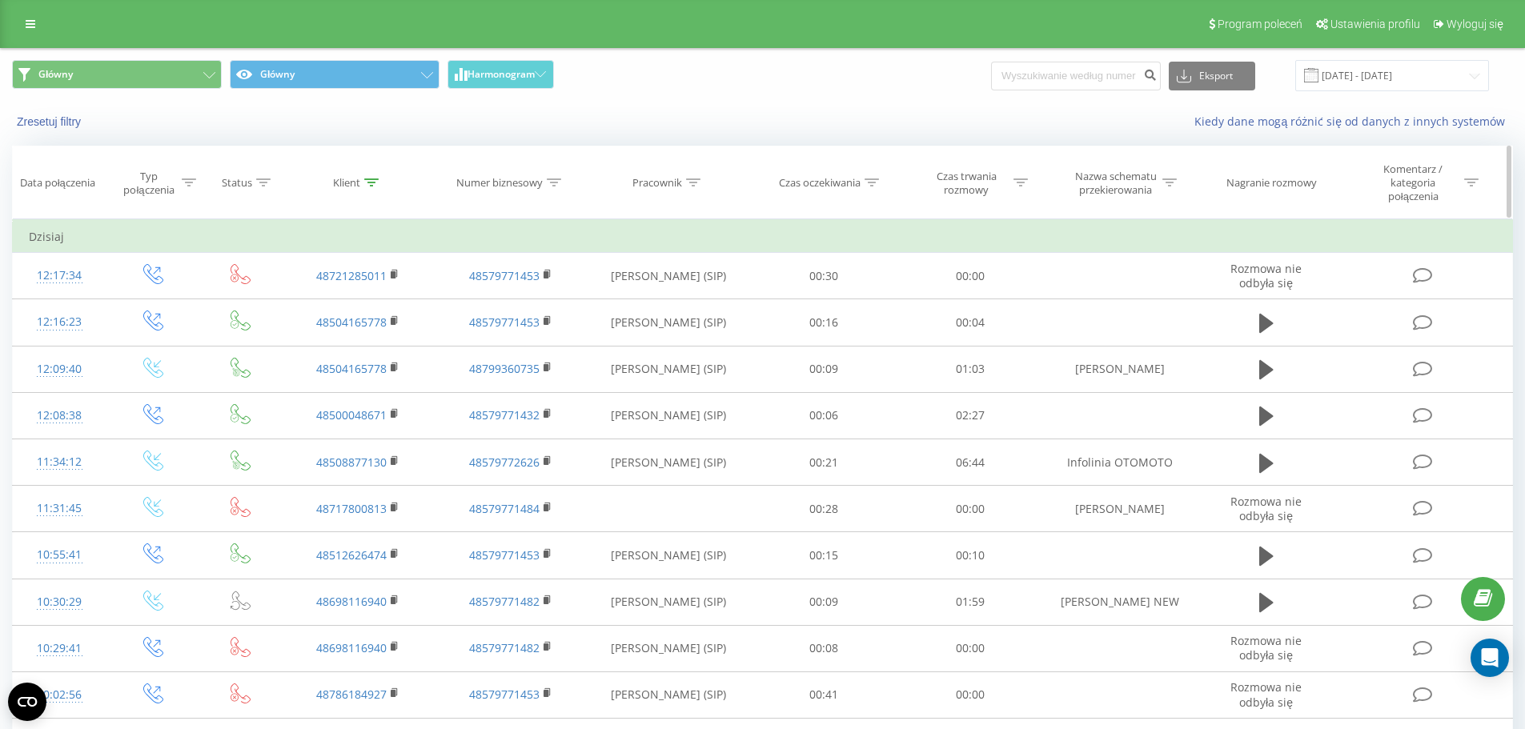
click at [1165, 183] on icon at bounding box center [1169, 182] width 14 height 8
click at [1142, 308] on input "text" at bounding box center [1119, 305] width 141 height 28
paste input "Infolinia OTOMOTO"
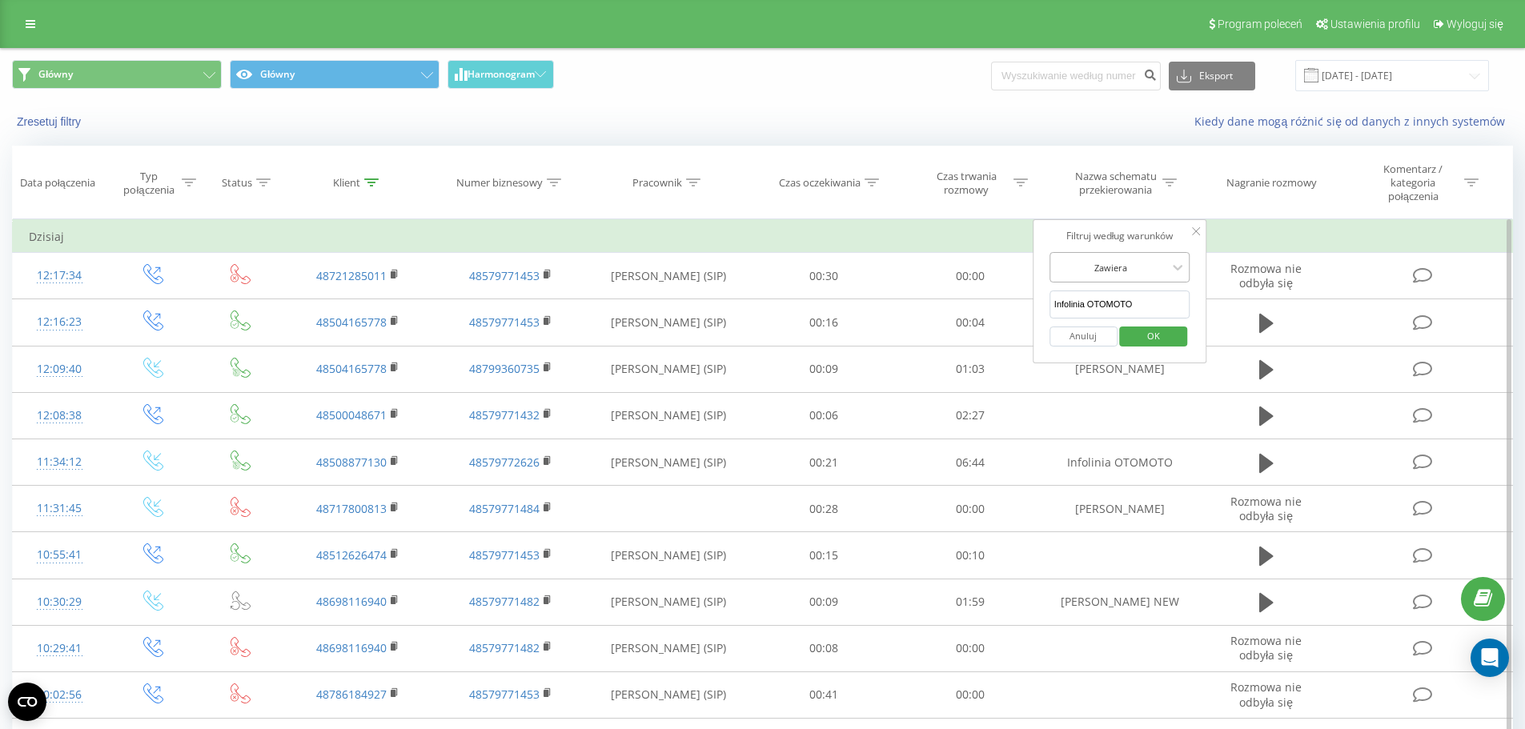
type input "Infolinia OTOMOTO"
click at [1158, 260] on div at bounding box center [1111, 267] width 114 height 15
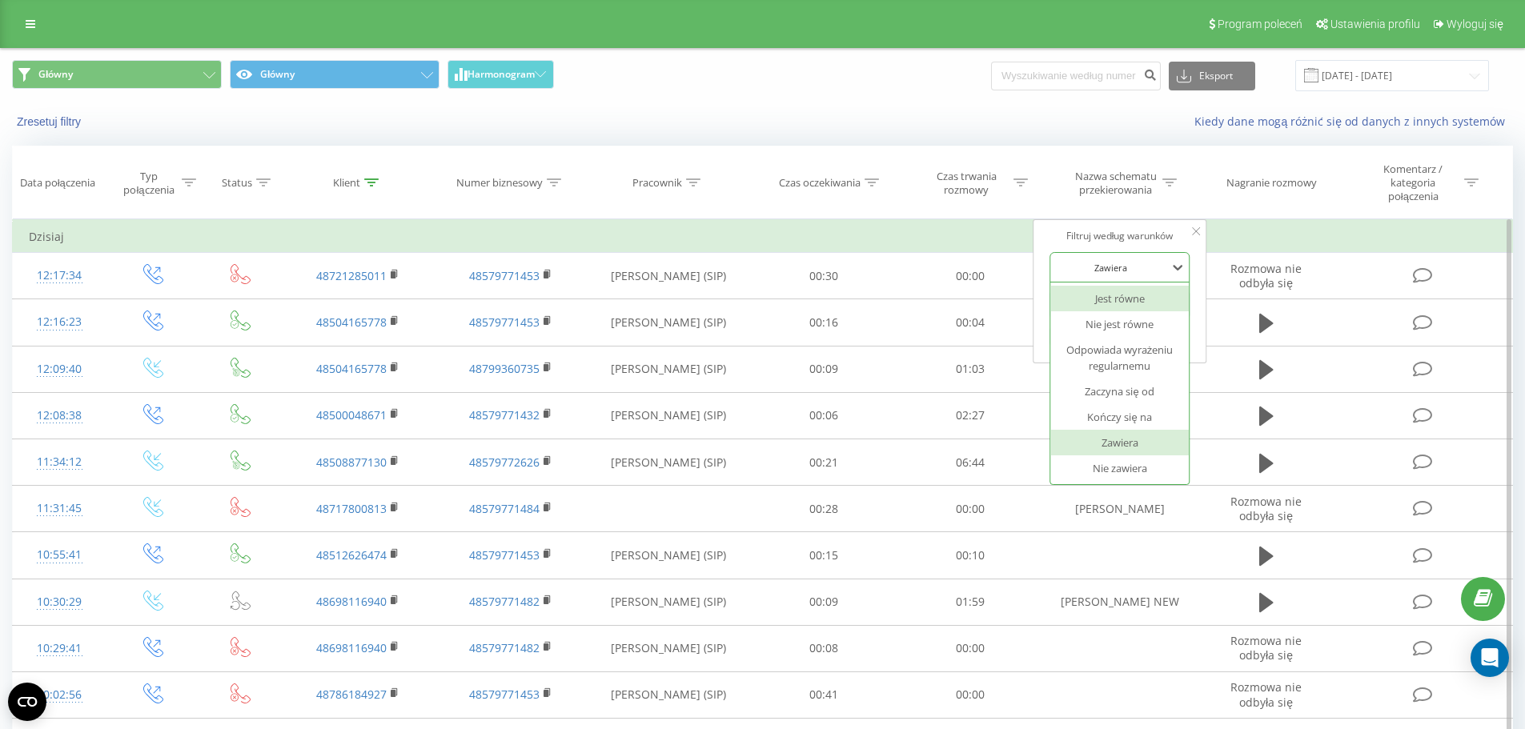
click at [1161, 303] on div "Jest równe" at bounding box center [1119, 299] width 139 height 26
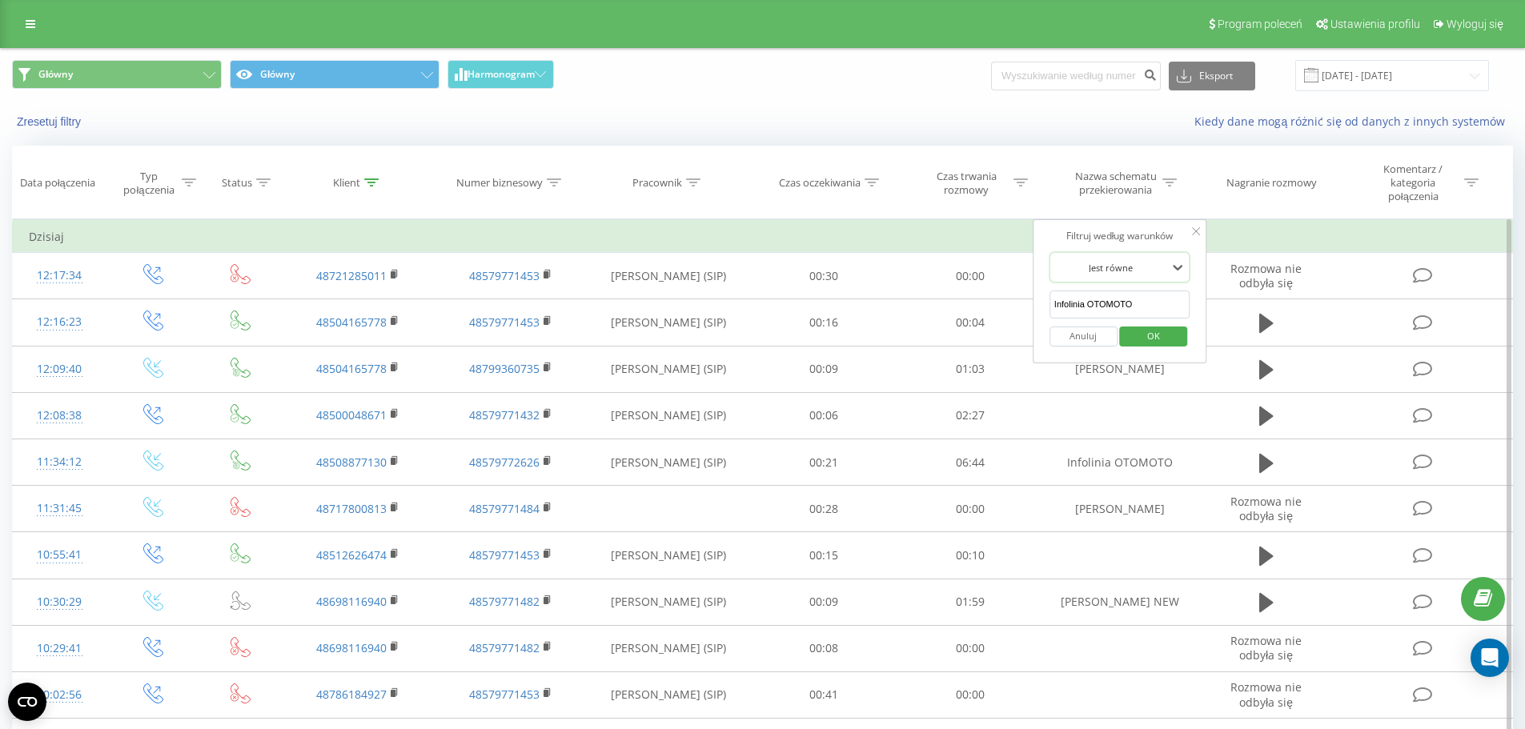
click at [1165, 335] on span "OK" at bounding box center [1153, 335] width 45 height 25
